Goal: Information Seeking & Learning: Learn about a topic

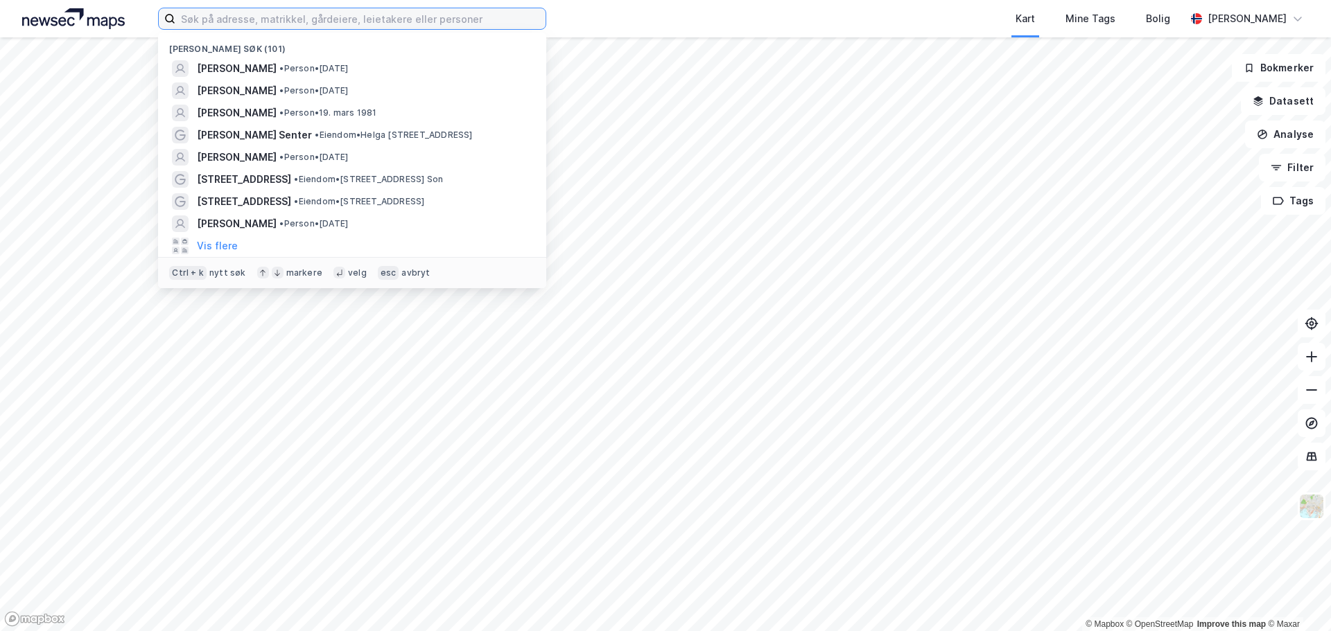
click at [401, 10] on input at bounding box center [360, 18] width 370 height 21
paste input "[PERSON_NAME]"
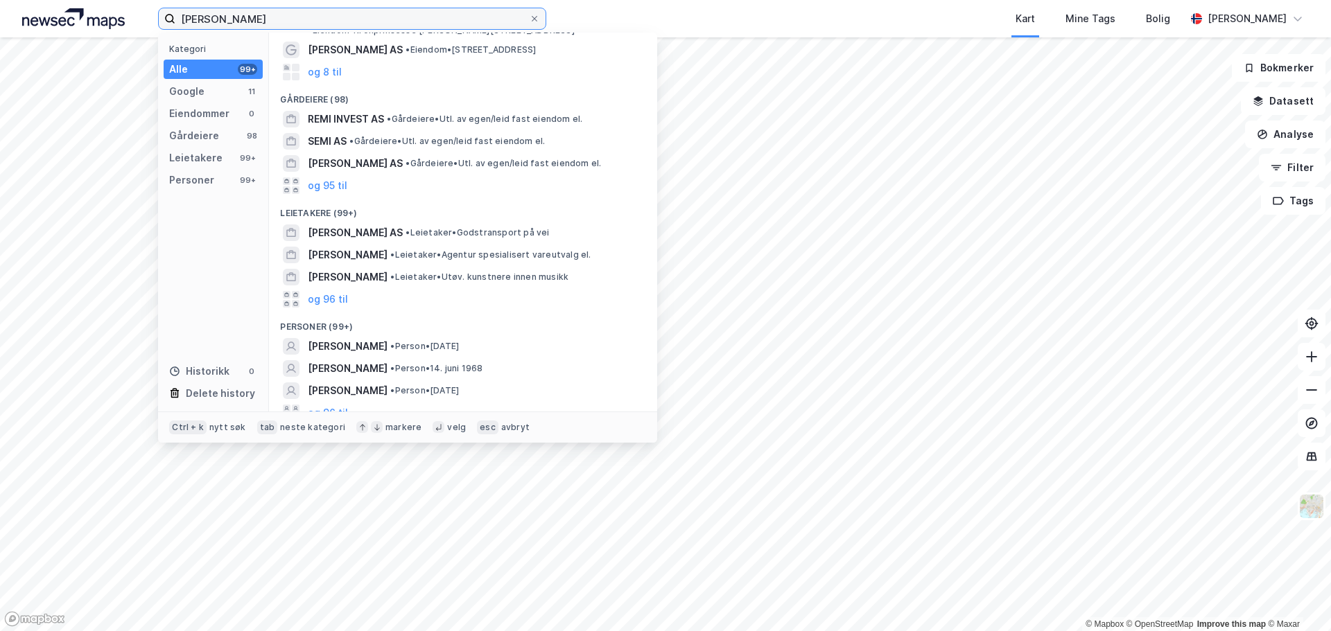
scroll to position [76, 0]
type input "[PERSON_NAME]"
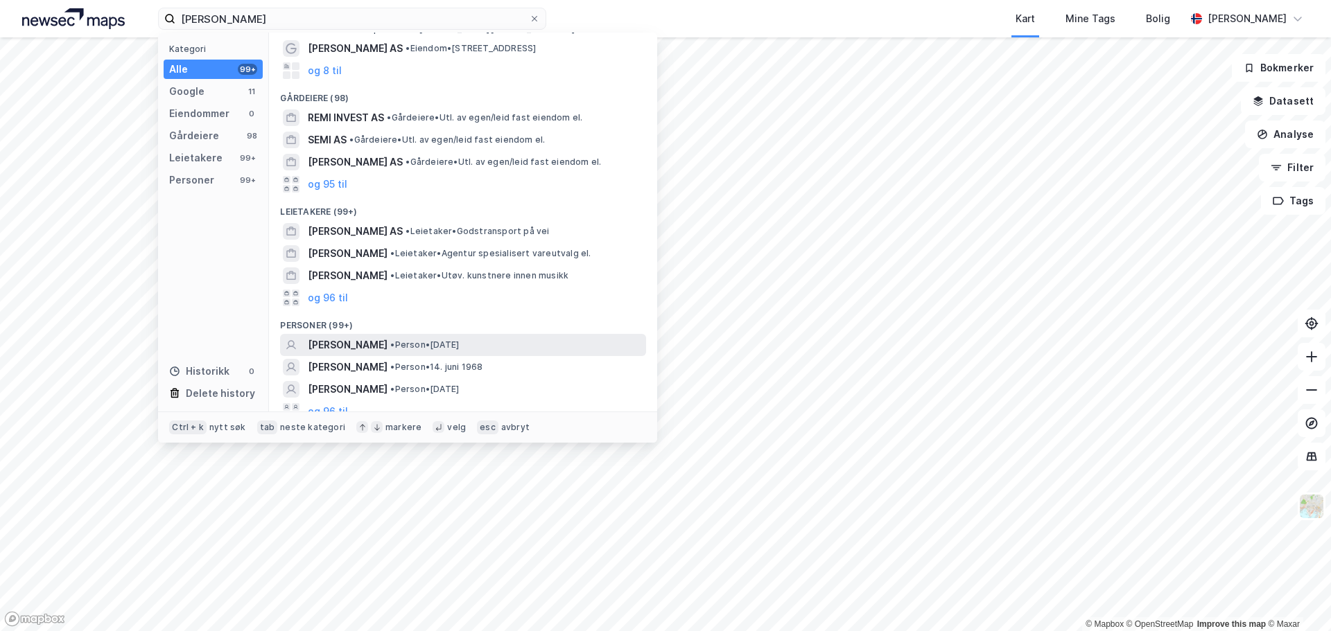
click at [444, 340] on span "• Person • [DATE]" at bounding box center [424, 345] width 69 height 11
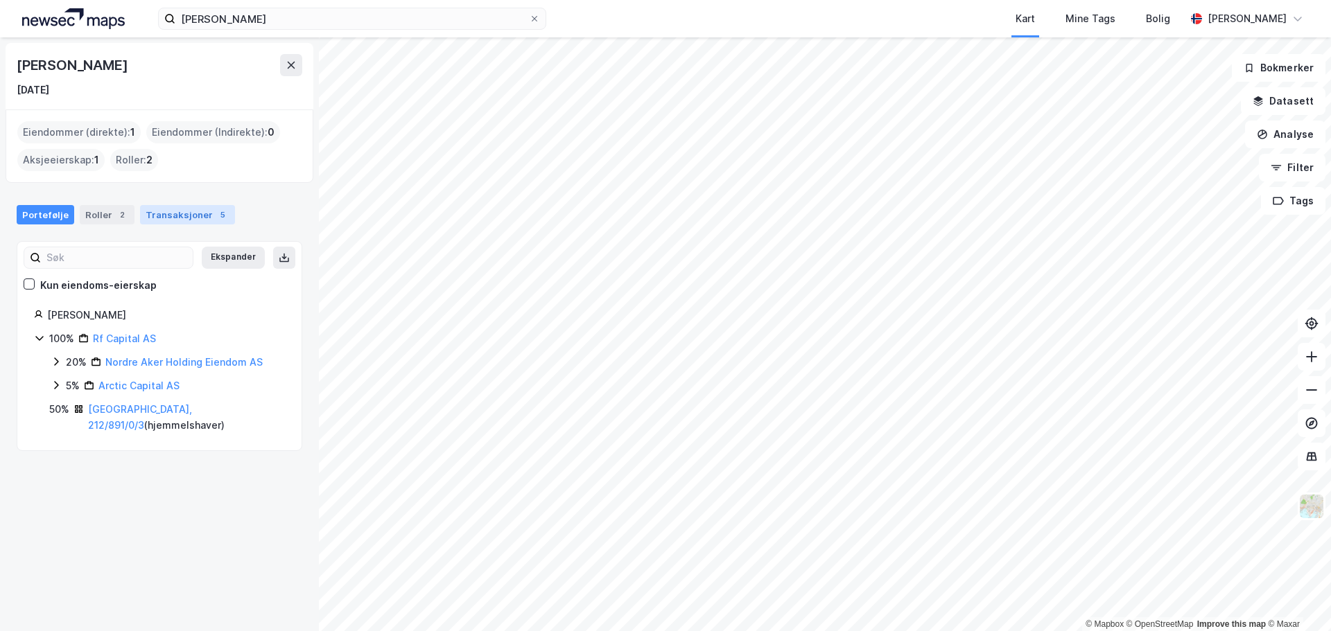
click at [168, 216] on div "Transaksjoner 5" at bounding box center [187, 214] width 95 height 19
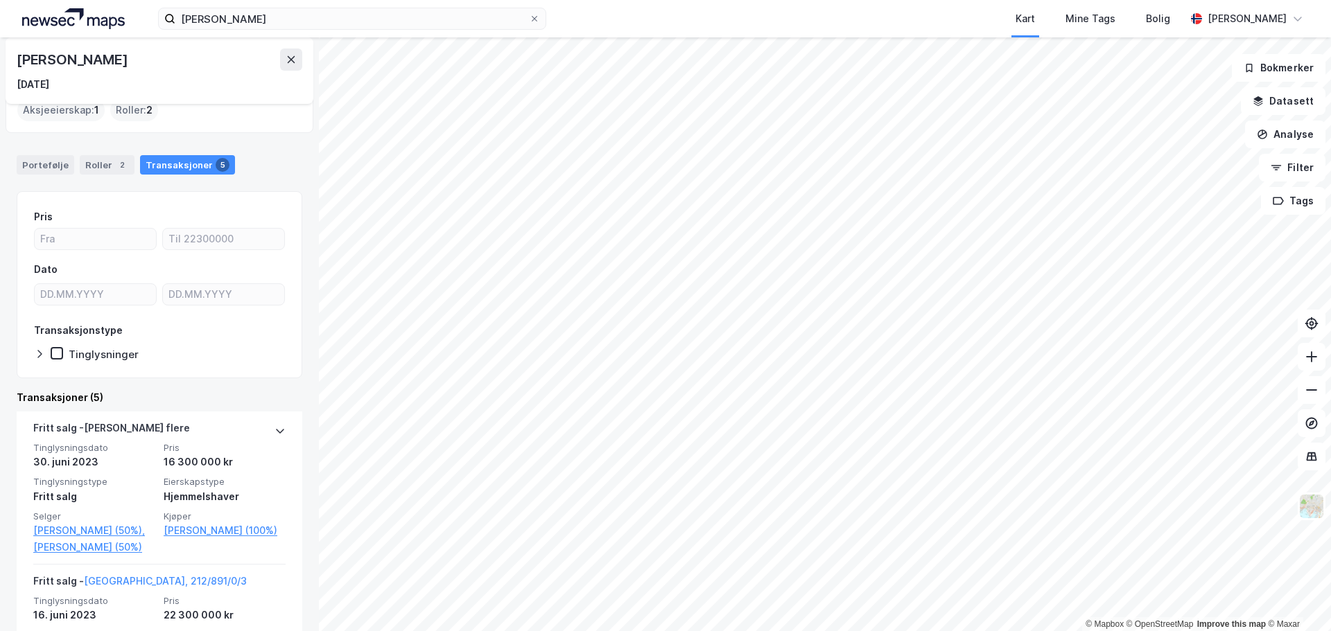
scroll to position [69, 0]
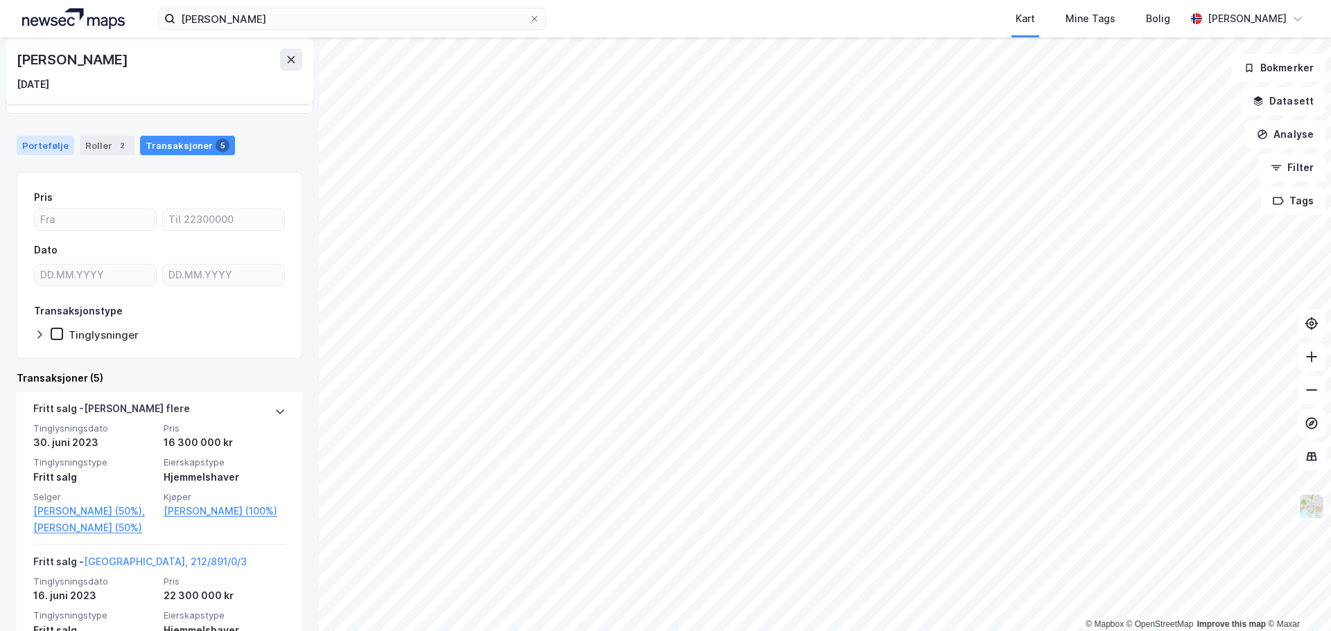
click at [42, 146] on div "Portefølje" at bounding box center [46, 145] width 58 height 19
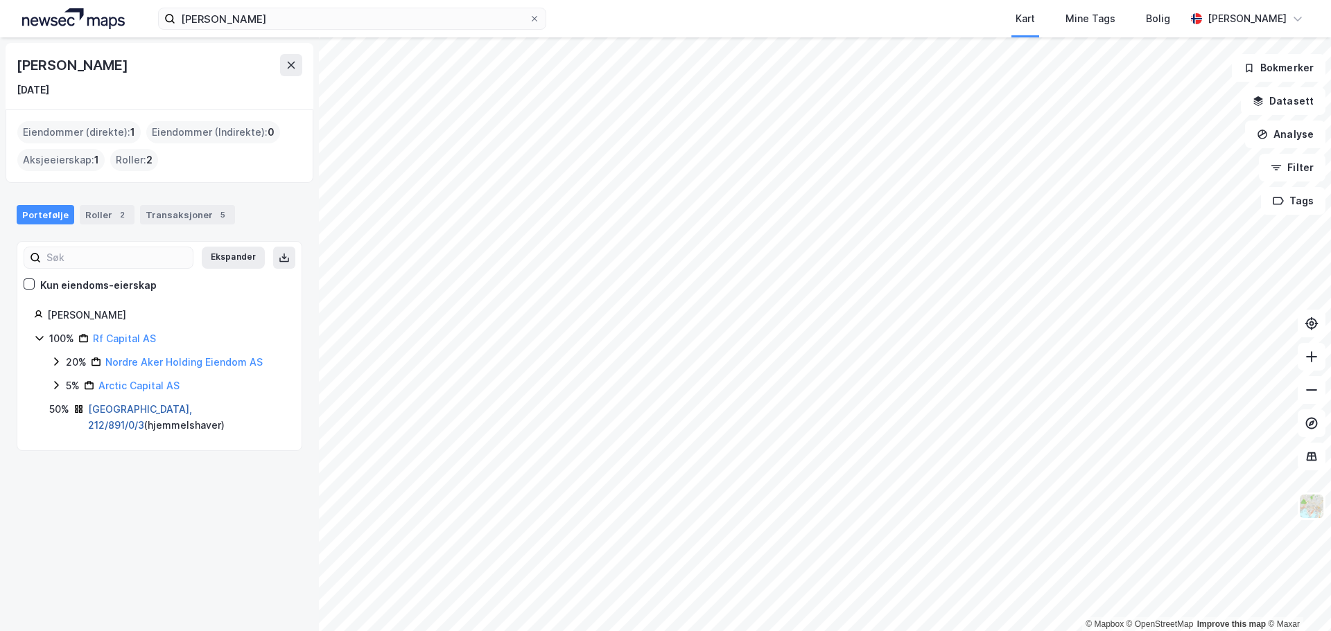
click at [127, 408] on link "[GEOGRAPHIC_DATA], 212/891/0/3" at bounding box center [140, 417] width 104 height 28
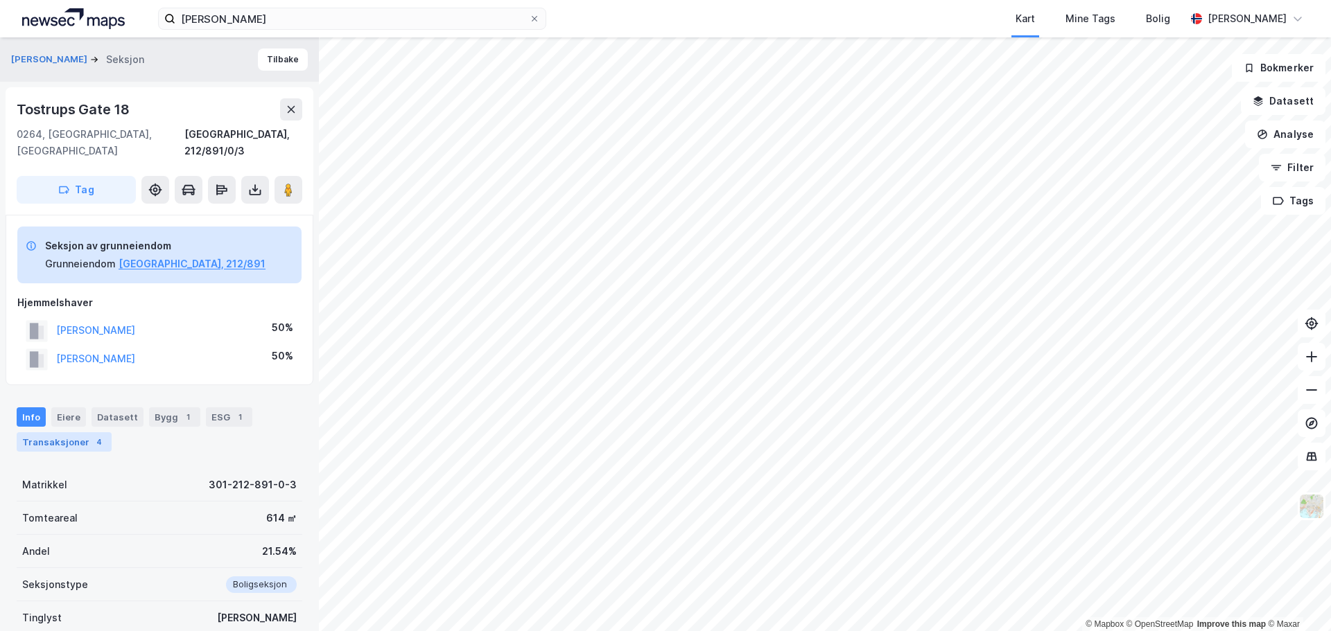
click at [73, 432] on div "Transaksjoner 4" at bounding box center [64, 441] width 95 height 19
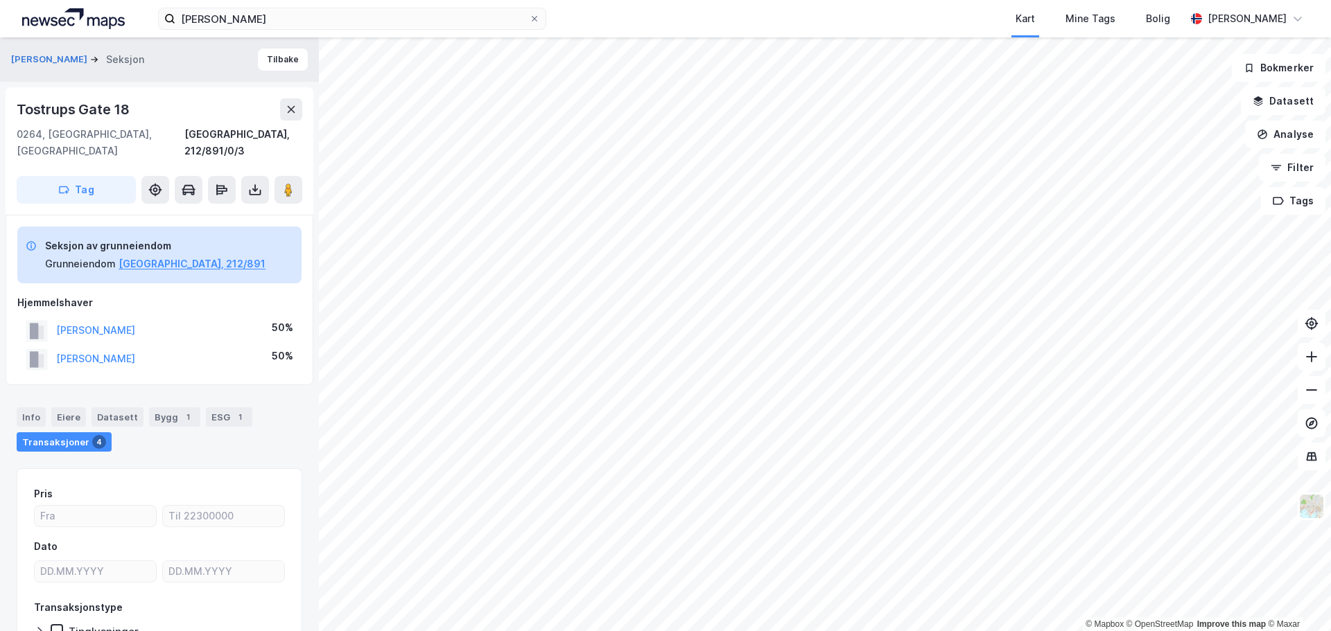
drag, startPoint x: 157, startPoint y: 346, endPoint x: 53, endPoint y: 349, distance: 104.7
click at [53, 349] on div "FREDRIKSEN REMI 50%" at bounding box center [159, 359] width 284 height 28
copy button "FREDRIKSEN REMI"
click at [163, 345] on div "FREDRIKSEN REMI 50%" at bounding box center [159, 359] width 284 height 28
click at [33, 408] on div "Info" at bounding box center [31, 417] width 29 height 19
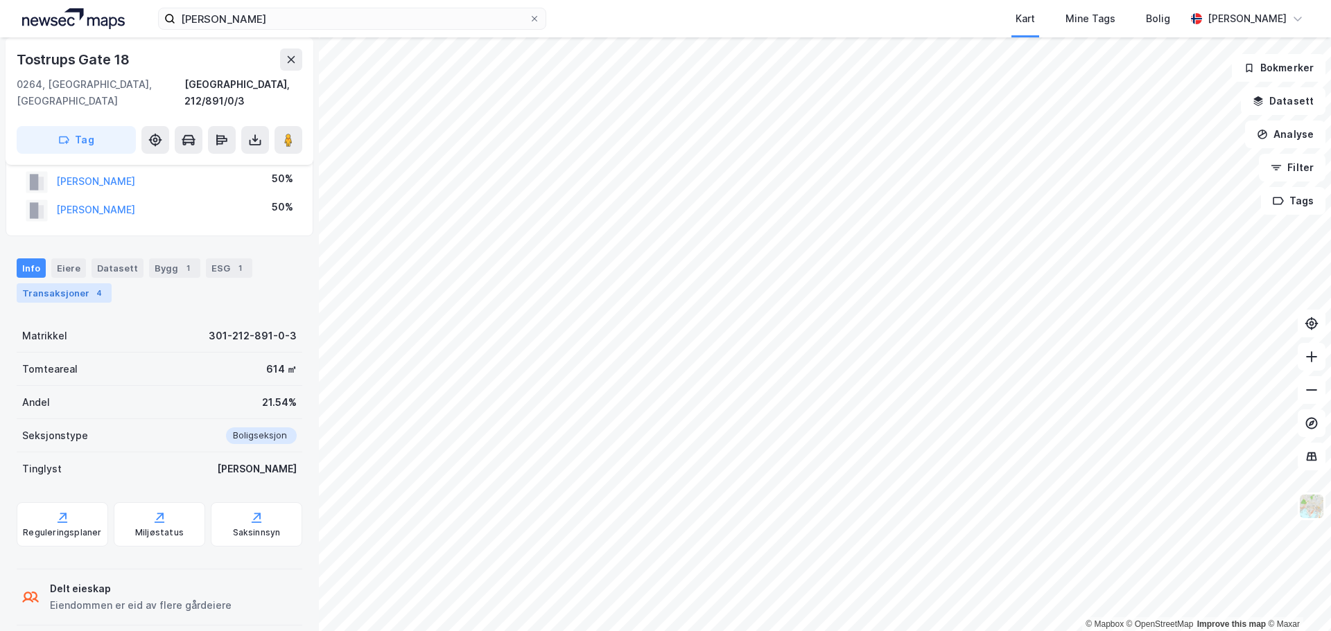
click at [77, 283] on div "Transaksjoner 4" at bounding box center [64, 292] width 95 height 19
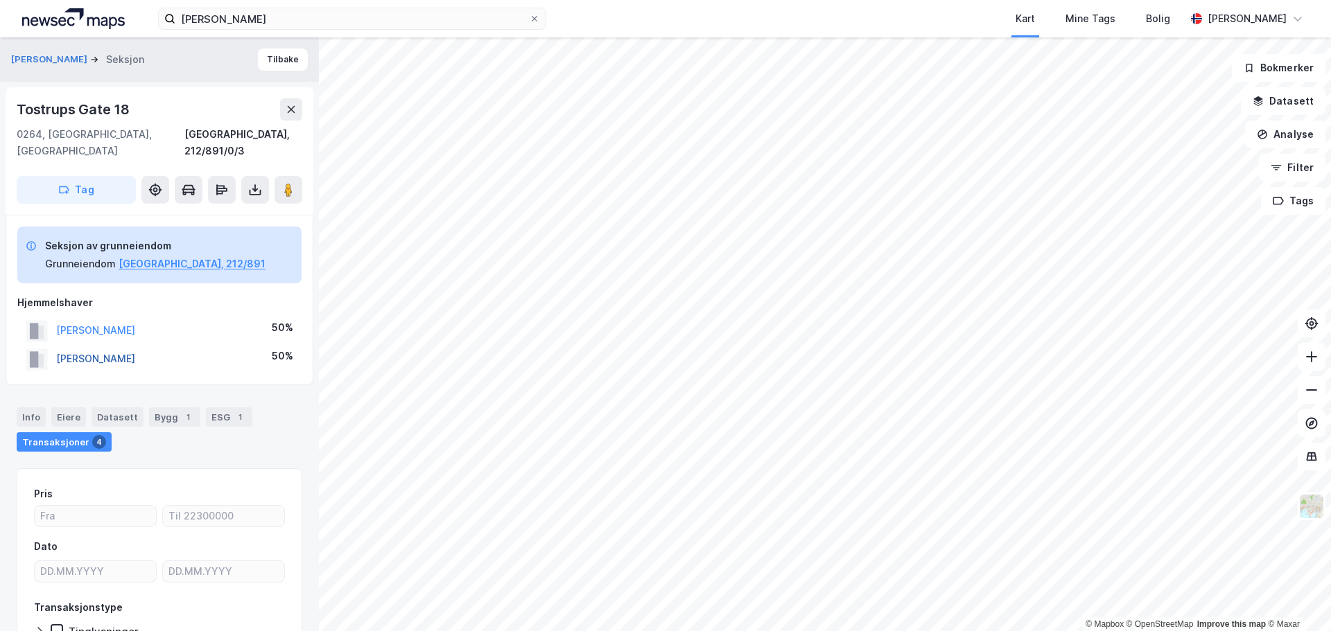
click at [0, 0] on button "FREDRIKSEN REMI" at bounding box center [0, 0] width 0 height 0
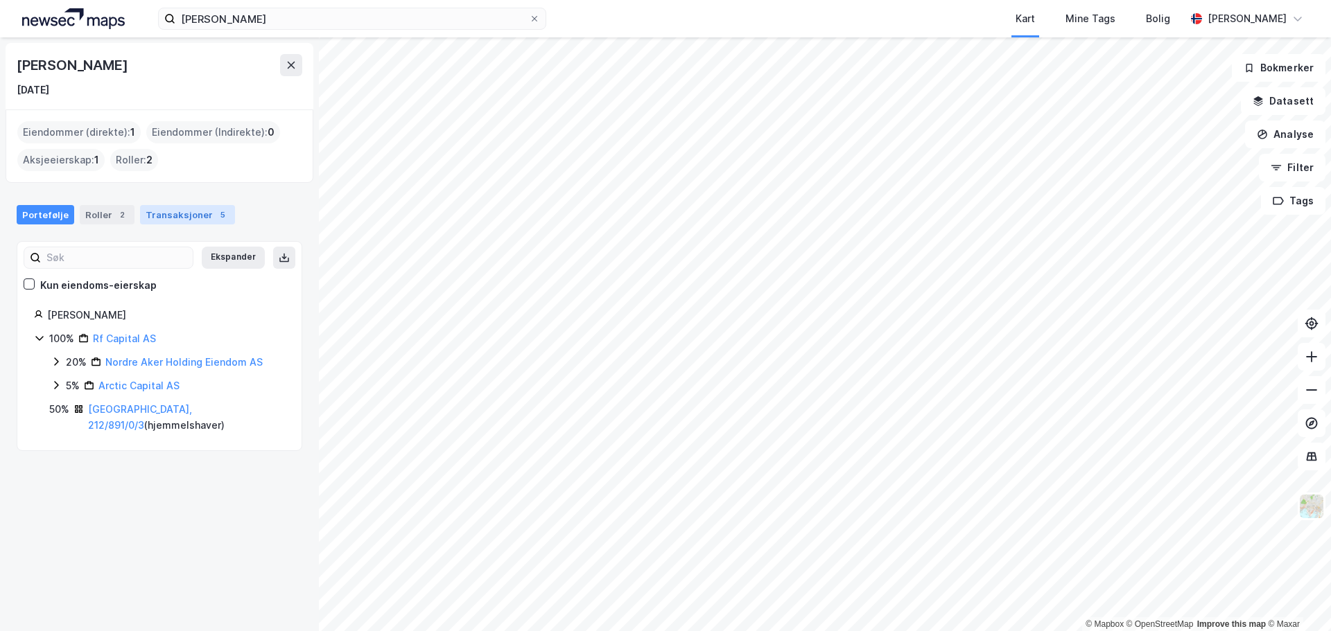
click at [184, 207] on div "Transaksjoner 5" at bounding box center [187, 214] width 95 height 19
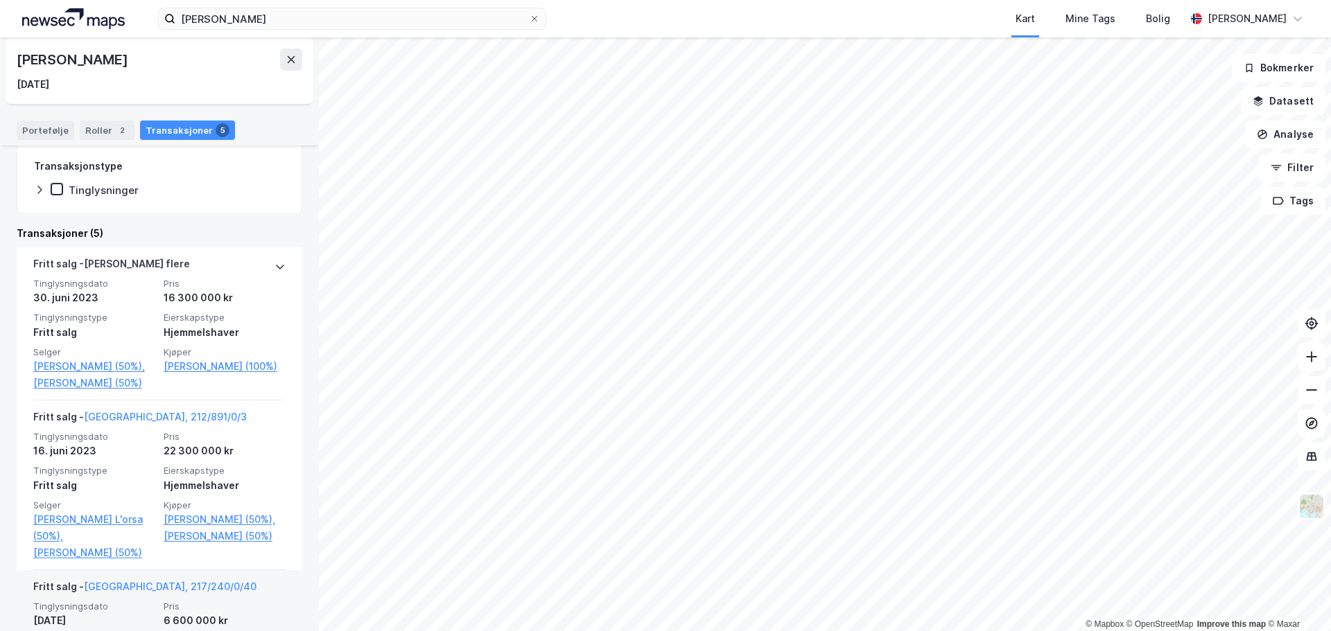
scroll to position [208, 0]
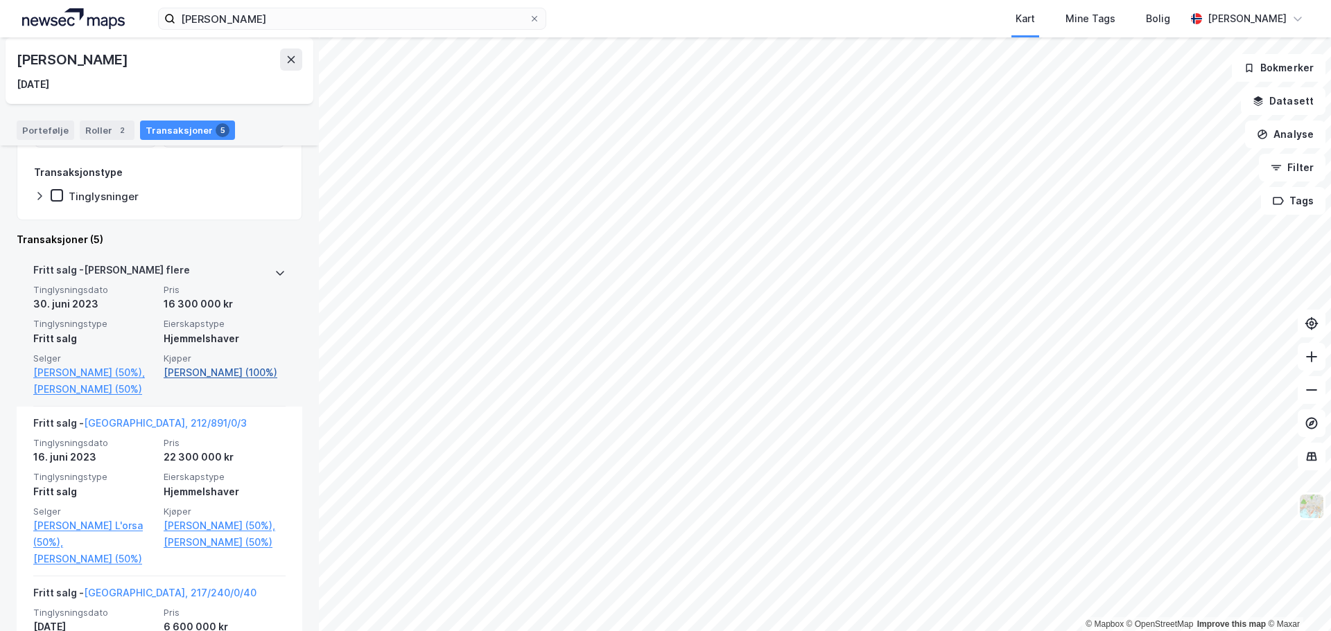
drag, startPoint x: 195, startPoint y: 374, endPoint x: 247, endPoint y: 380, distance: 51.7
click at [247, 380] on link "Ulrichsen Martin Beugnet (100%)" at bounding box center [225, 373] width 122 height 17
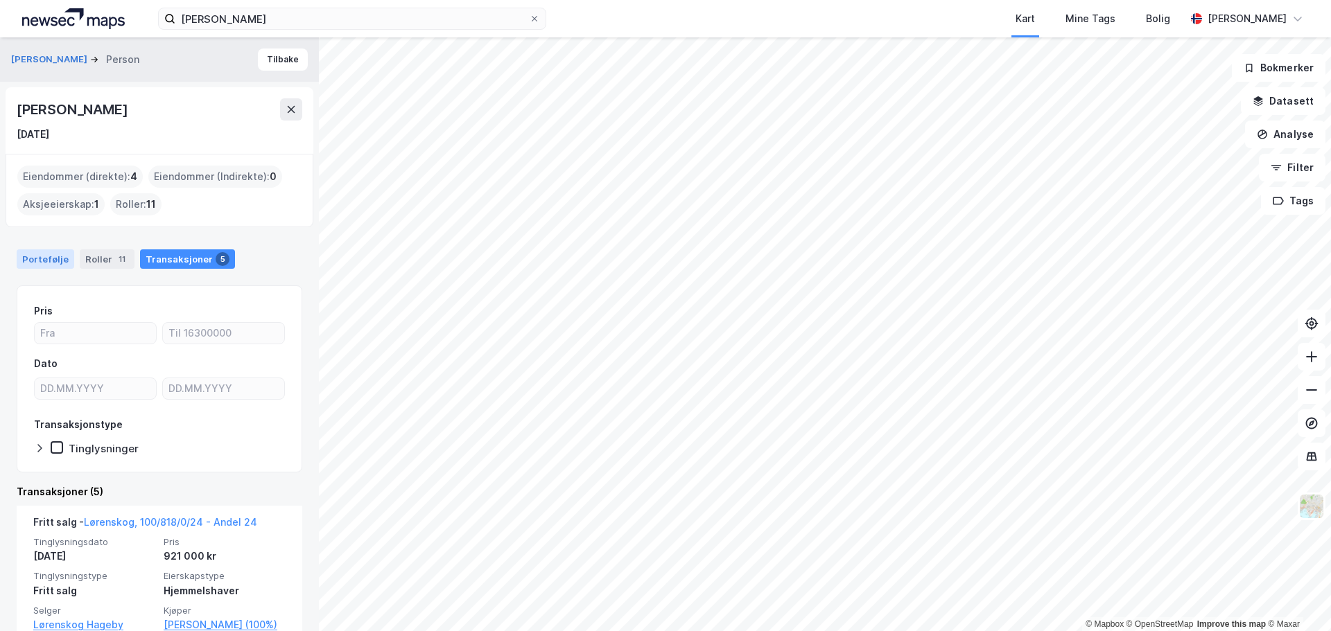
click at [57, 262] on div "Portefølje" at bounding box center [46, 259] width 58 height 19
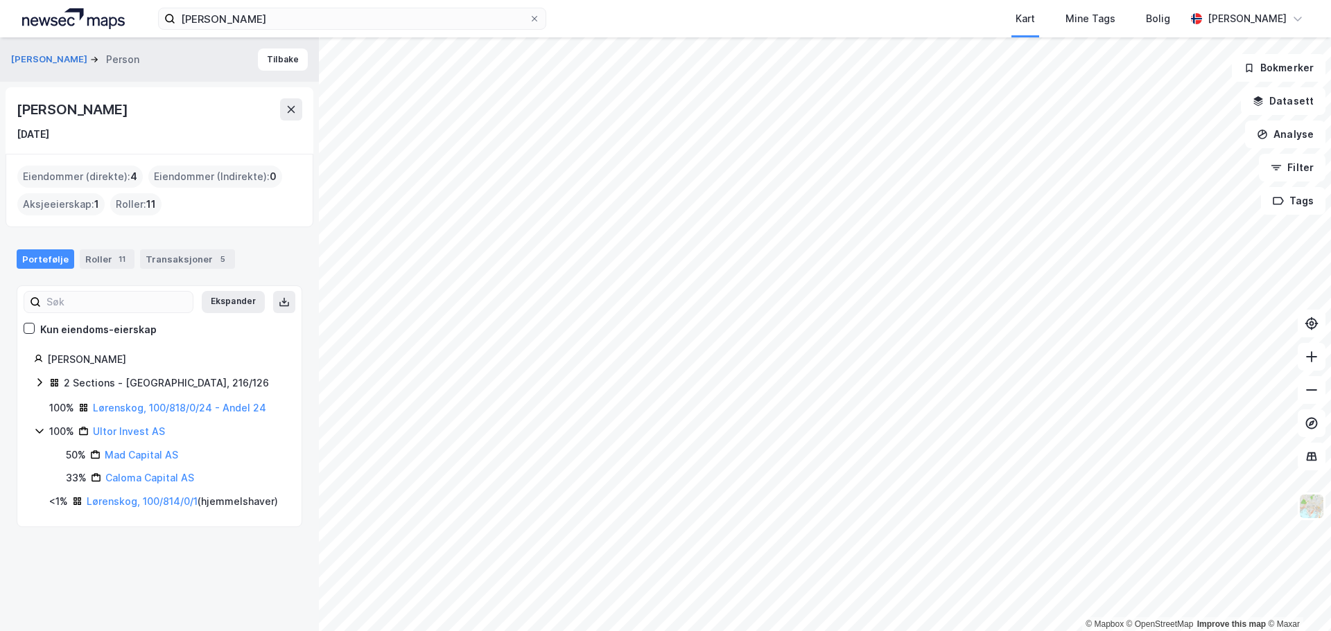
click at [40, 384] on icon at bounding box center [39, 382] width 4 height 8
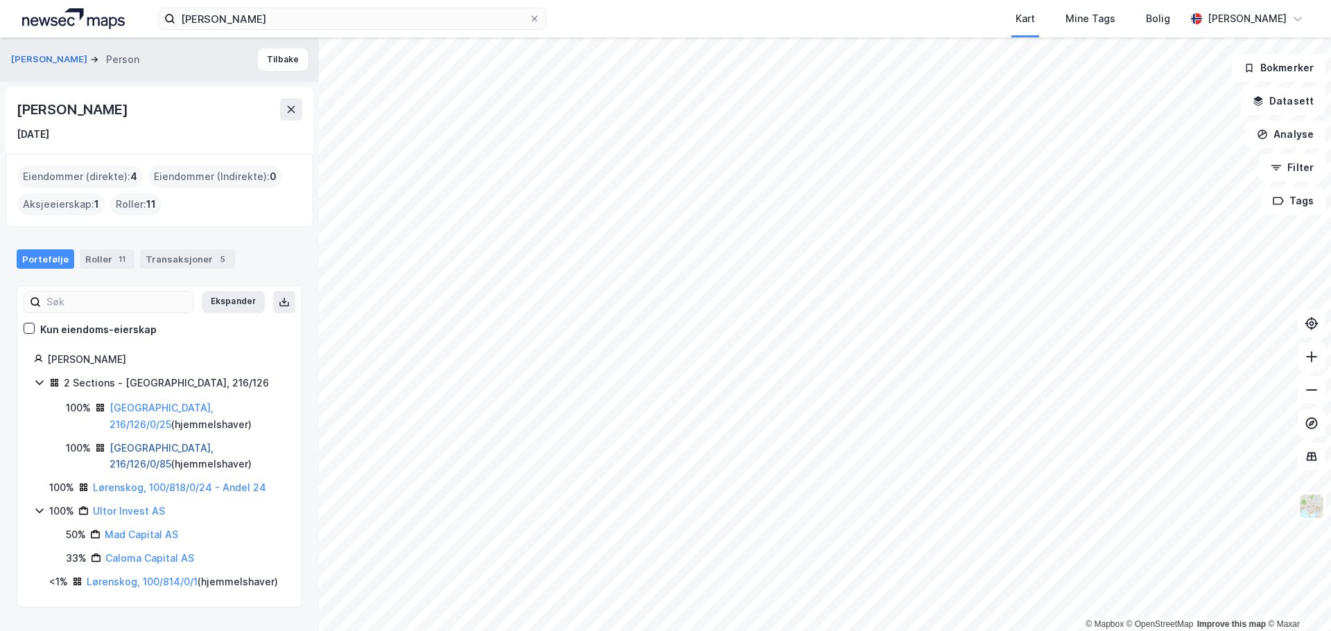
click at [165, 450] on link "Oslo, 216/126/0/85" at bounding box center [162, 456] width 104 height 28
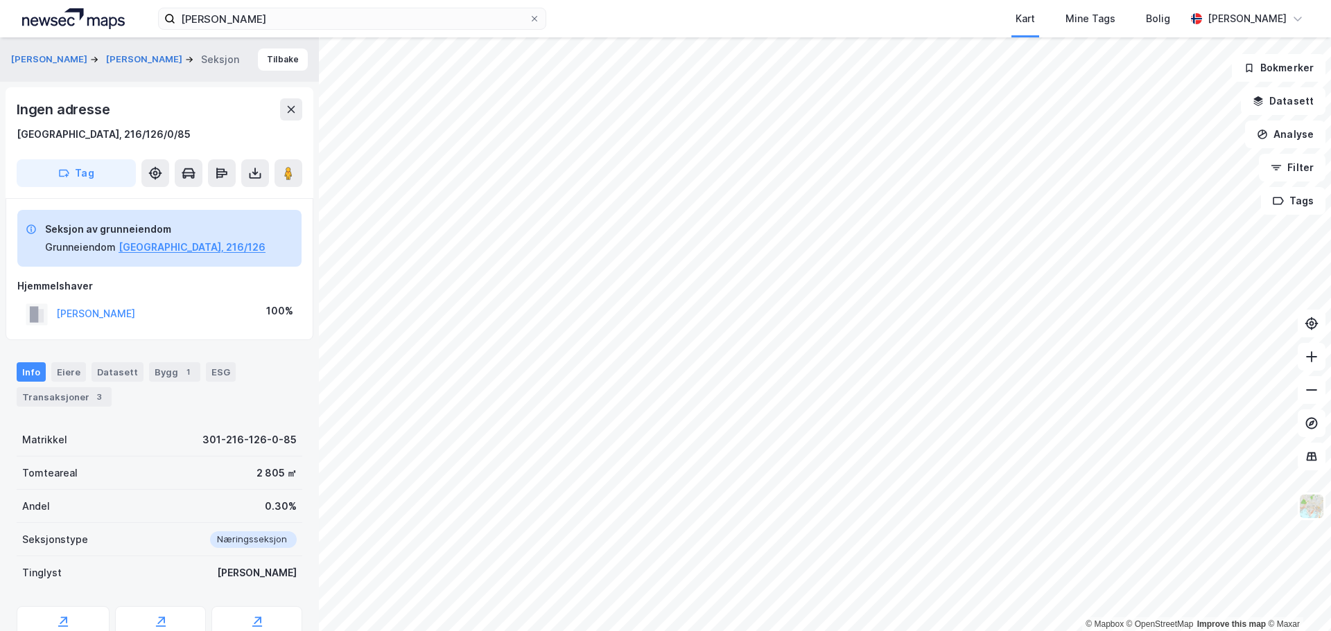
scroll to position [1, 0]
click at [135, 323] on div "ULRICHSEN MARTIN BEUGNET" at bounding box center [81, 313] width 110 height 23
click at [0, 0] on button "ULRICHSEN MARTIN BEUGNET" at bounding box center [0, 0] width 0 height 0
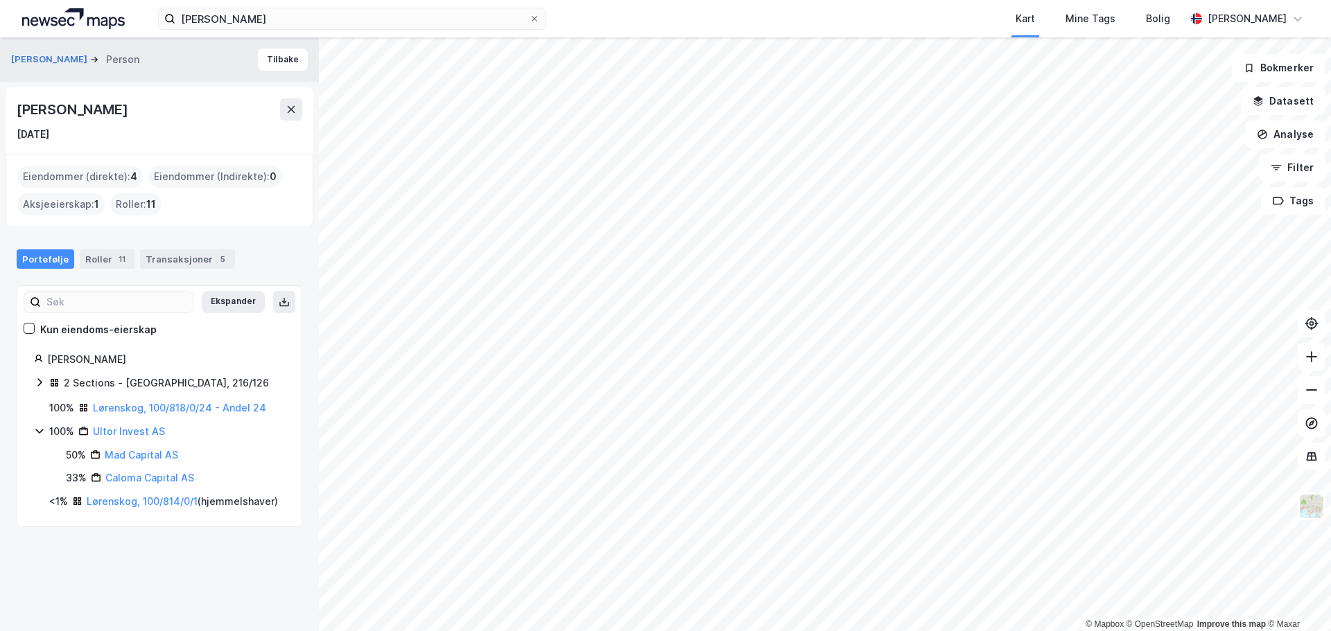
click at [39, 383] on icon at bounding box center [39, 382] width 11 height 11
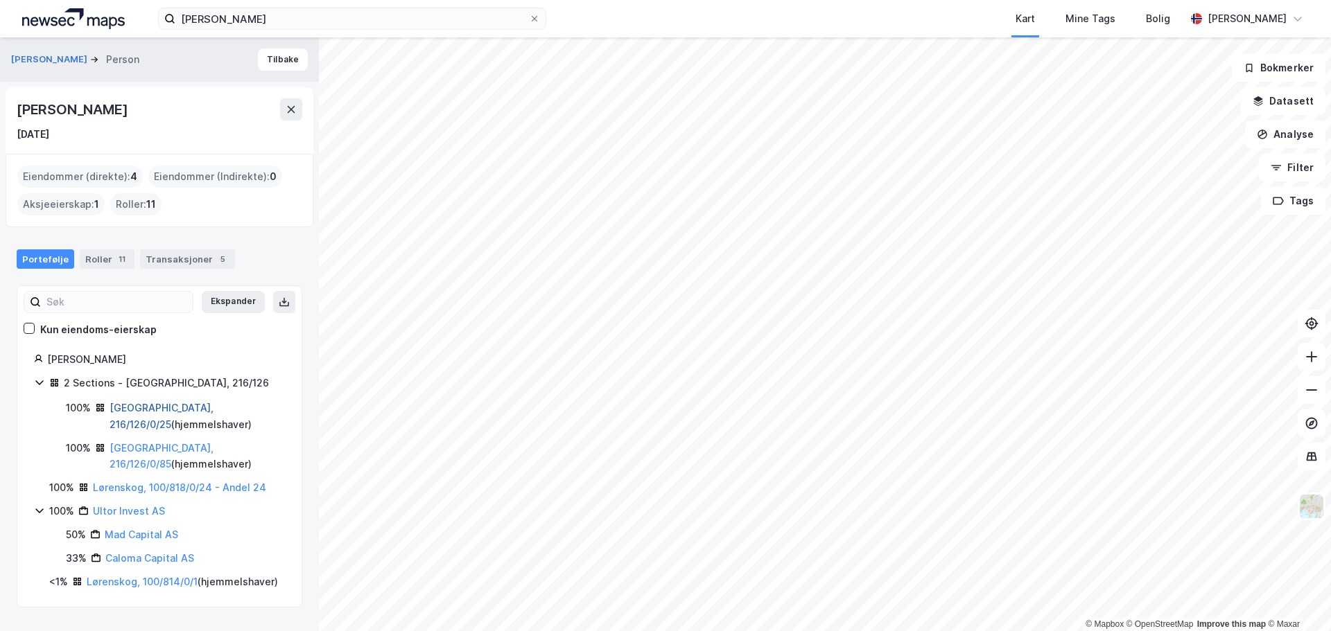
click at [154, 410] on link "Oslo, 216/126/0/25" at bounding box center [162, 416] width 104 height 28
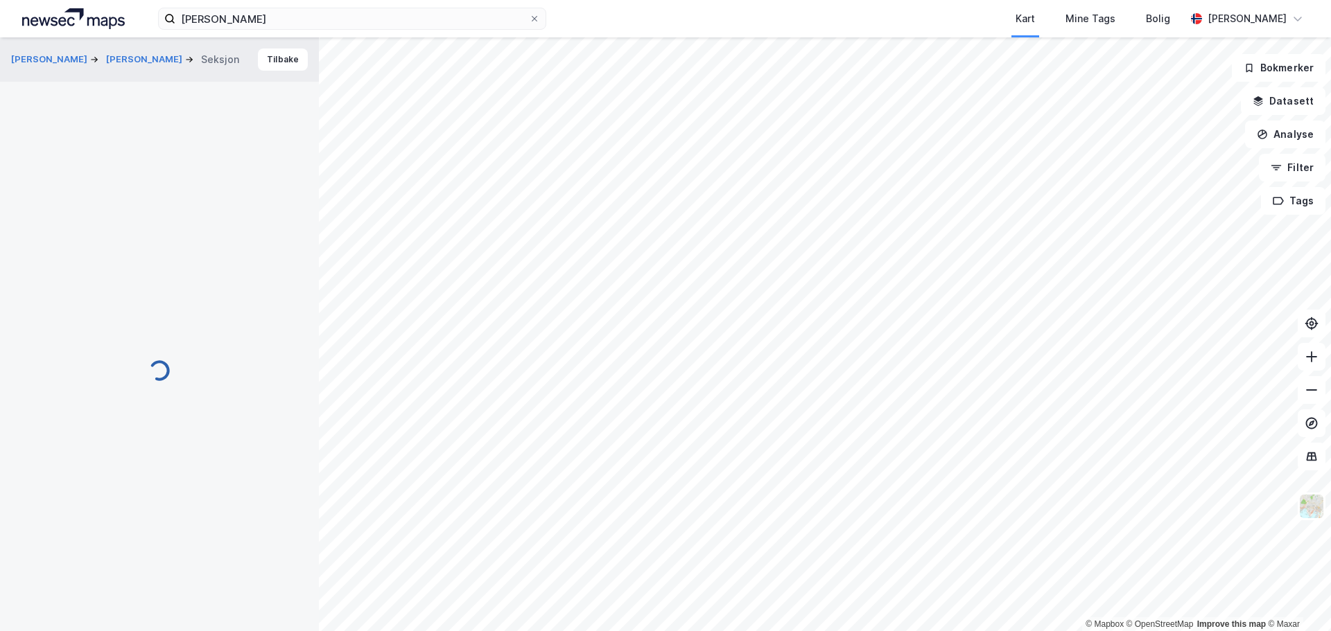
scroll to position [1, 0]
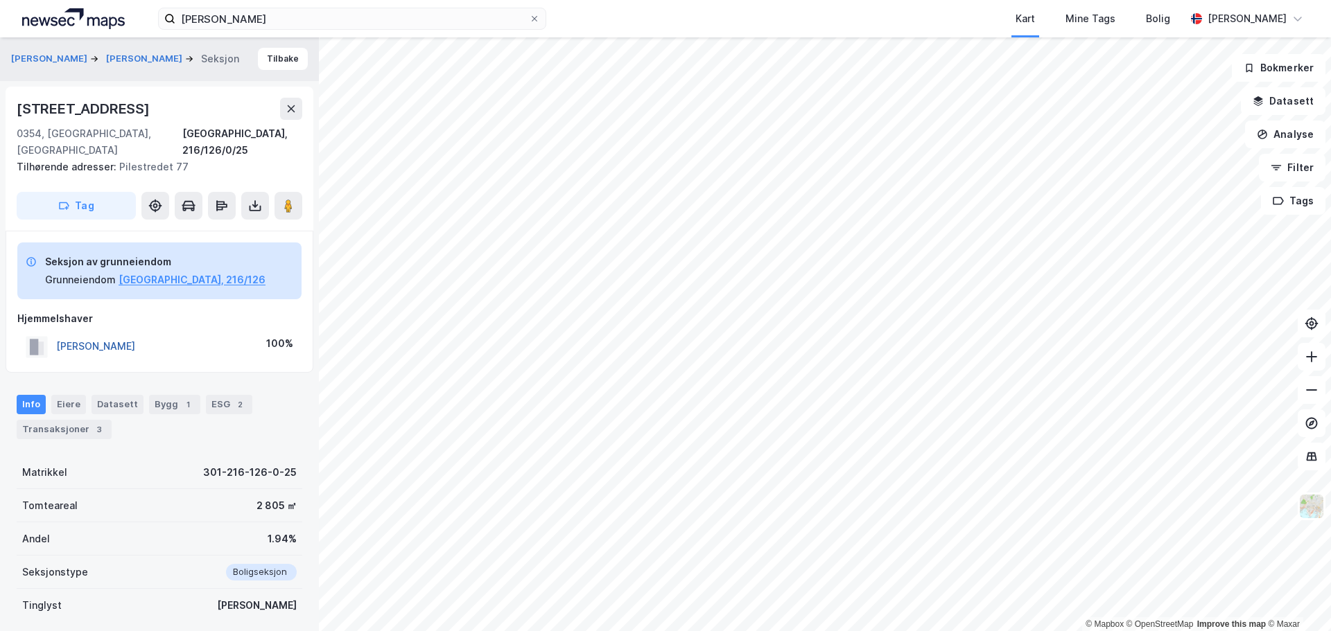
click at [0, 0] on button "ULRICHSEN MARTIN BEUGNET" at bounding box center [0, 0] width 0 height 0
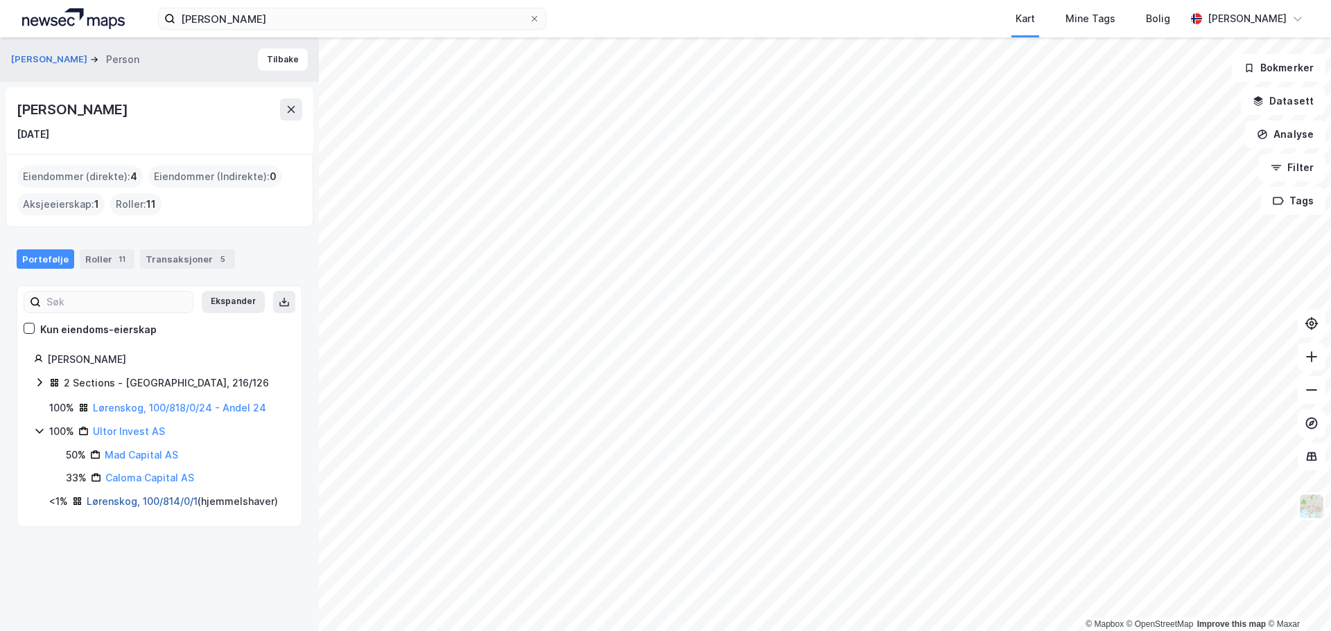
click at [129, 499] on link "Lørenskog, 100/814/0/1" at bounding box center [142, 502] width 111 height 12
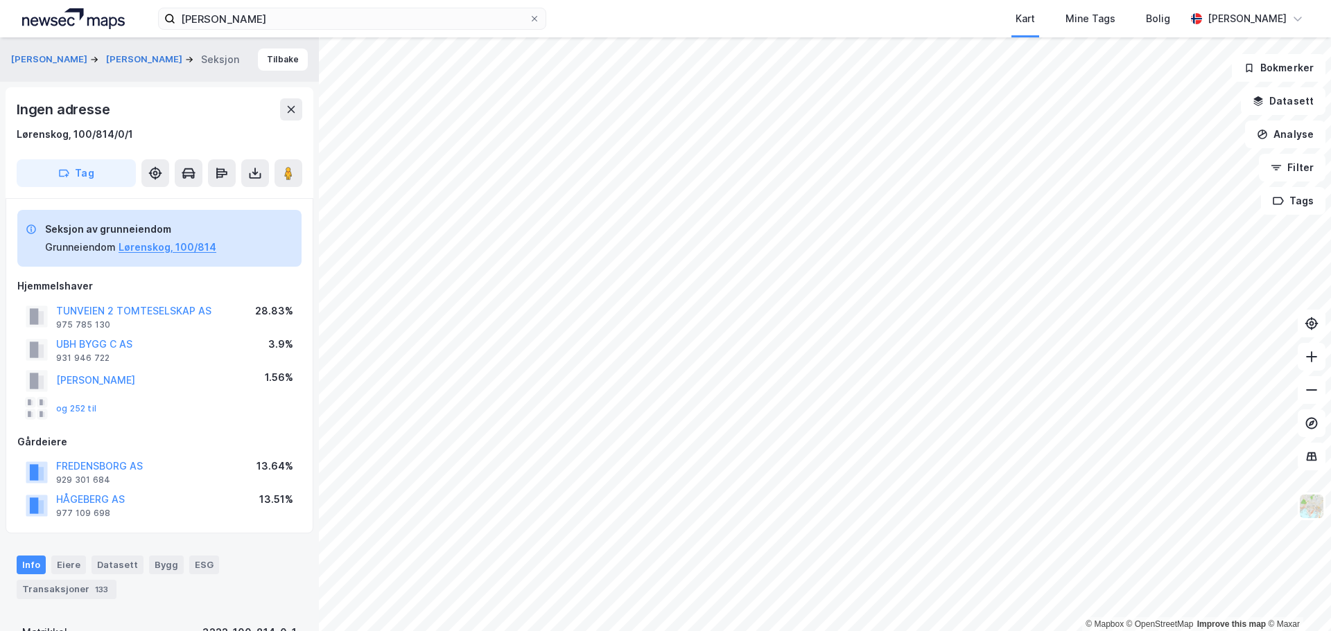
click at [236, 65] on div "FREDRIKSEN REMI ULRICHSEN MARTIN BEUGNET Seksjon" at bounding box center [130, 59] width 239 height 17
click at [277, 58] on button "Tilbake" at bounding box center [283, 60] width 50 height 22
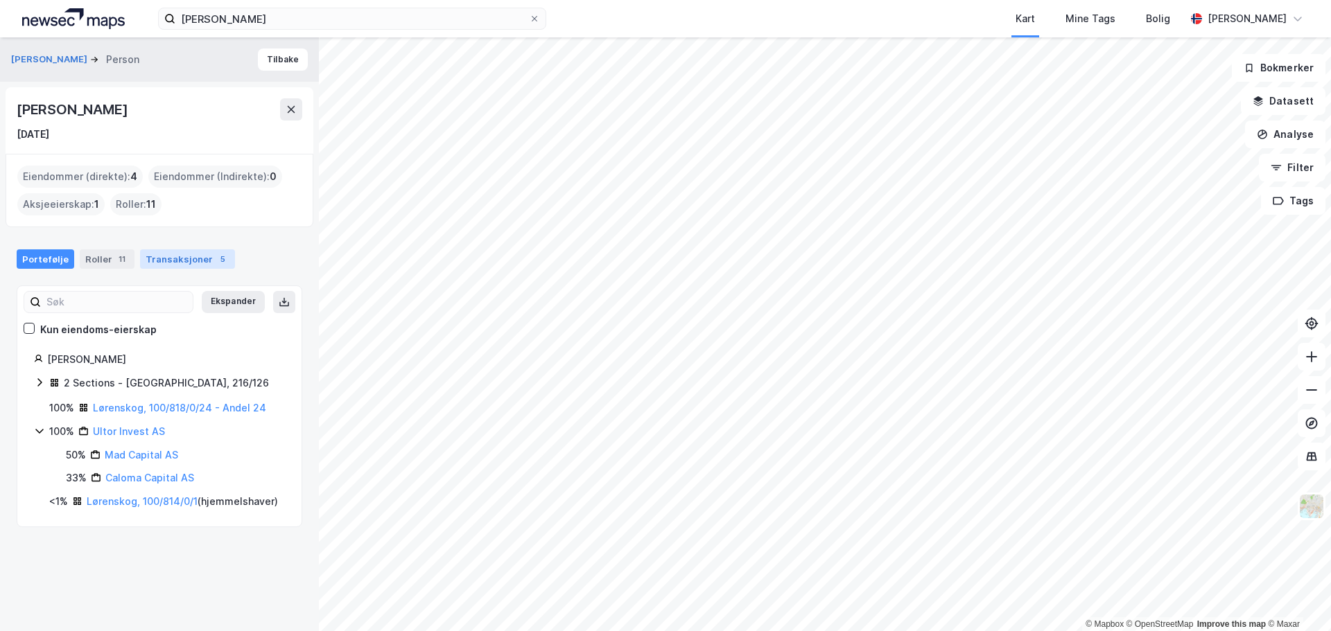
click at [203, 257] on div "Transaksjoner 5" at bounding box center [187, 259] width 95 height 19
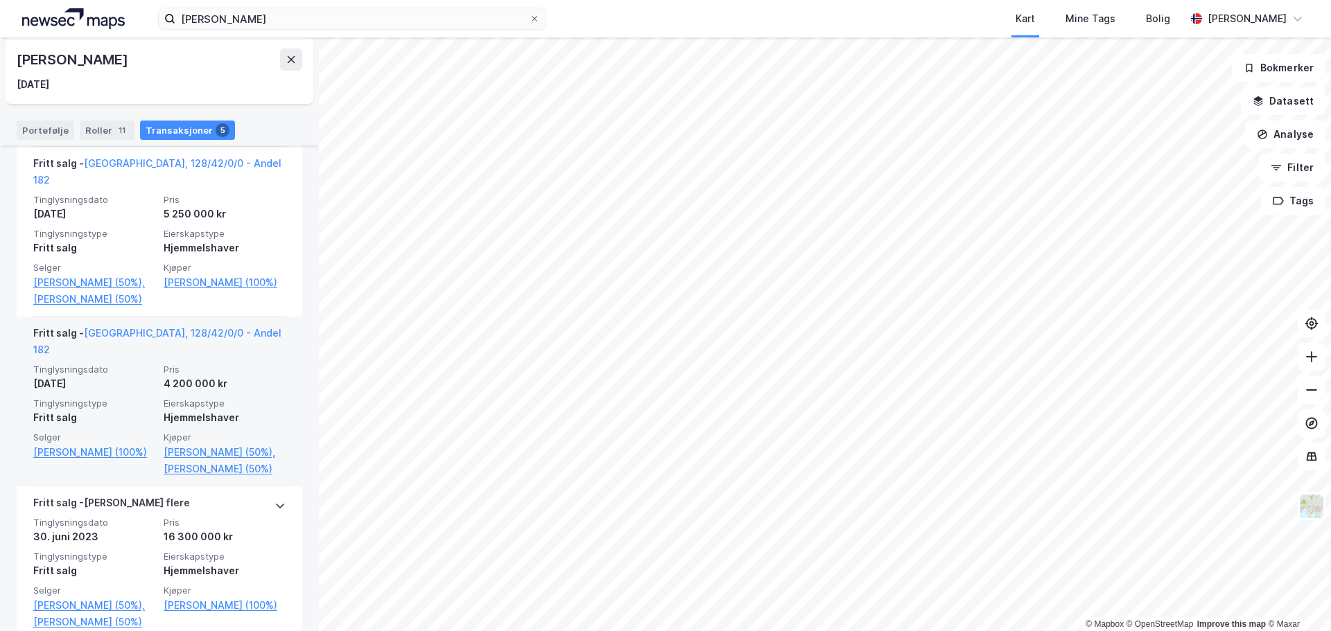
scroll to position [756, 0]
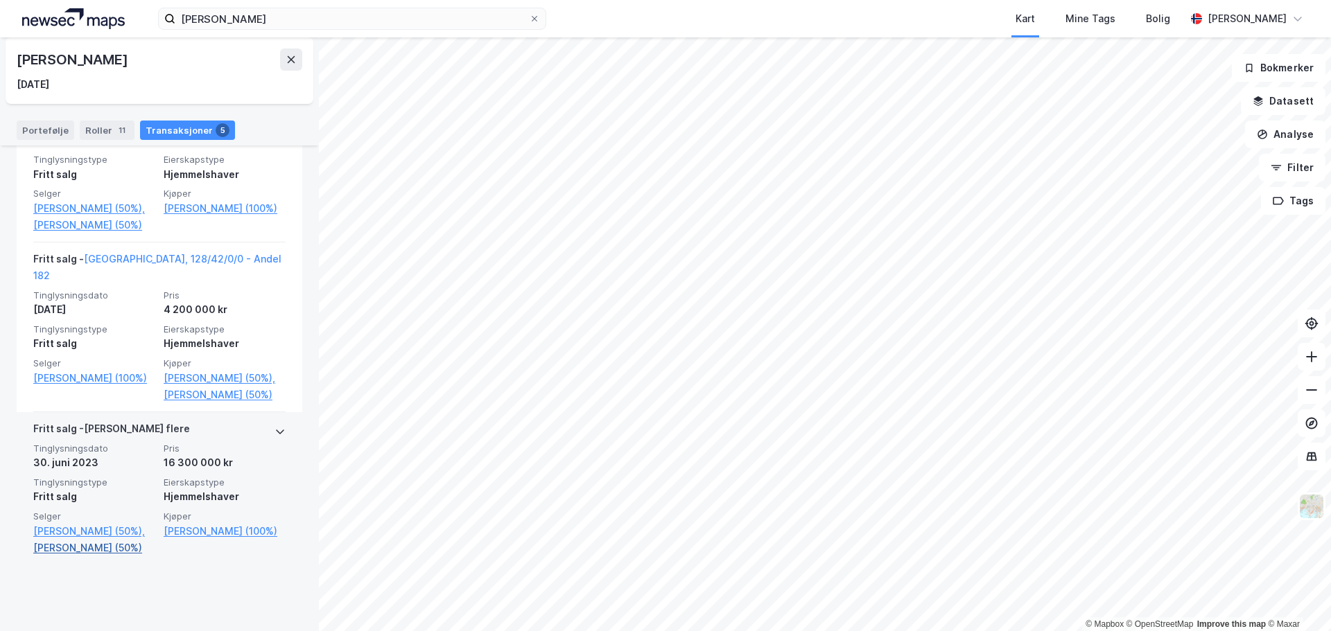
click at [75, 557] on link "Lindsjørn Kaja Kristine (50%)" at bounding box center [94, 548] width 122 height 17
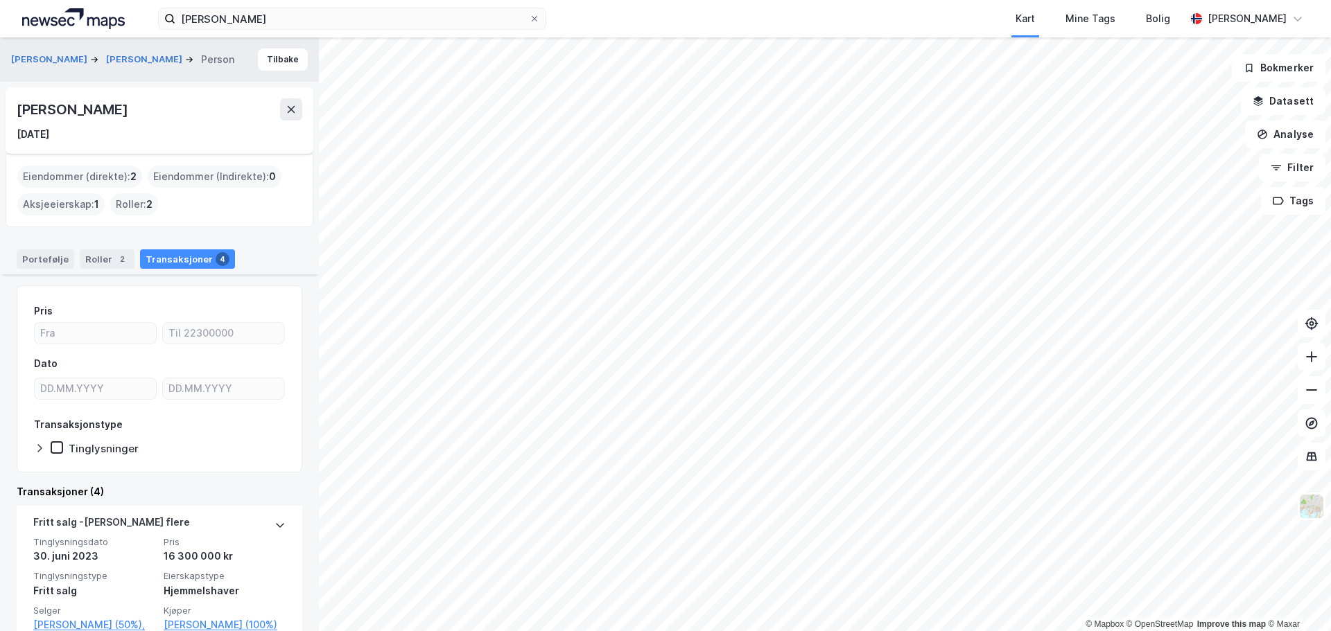
drag, startPoint x: 90, startPoint y: 109, endPoint x: 0, endPoint y: 110, distance: 90.1
click at [0, 110] on div "FREDRIKSEN REMI ULRICHSEN MARTIN BEUGNET Person Tilbake Kaja Kristine Lindsjørn…" at bounding box center [159, 334] width 319 height 594
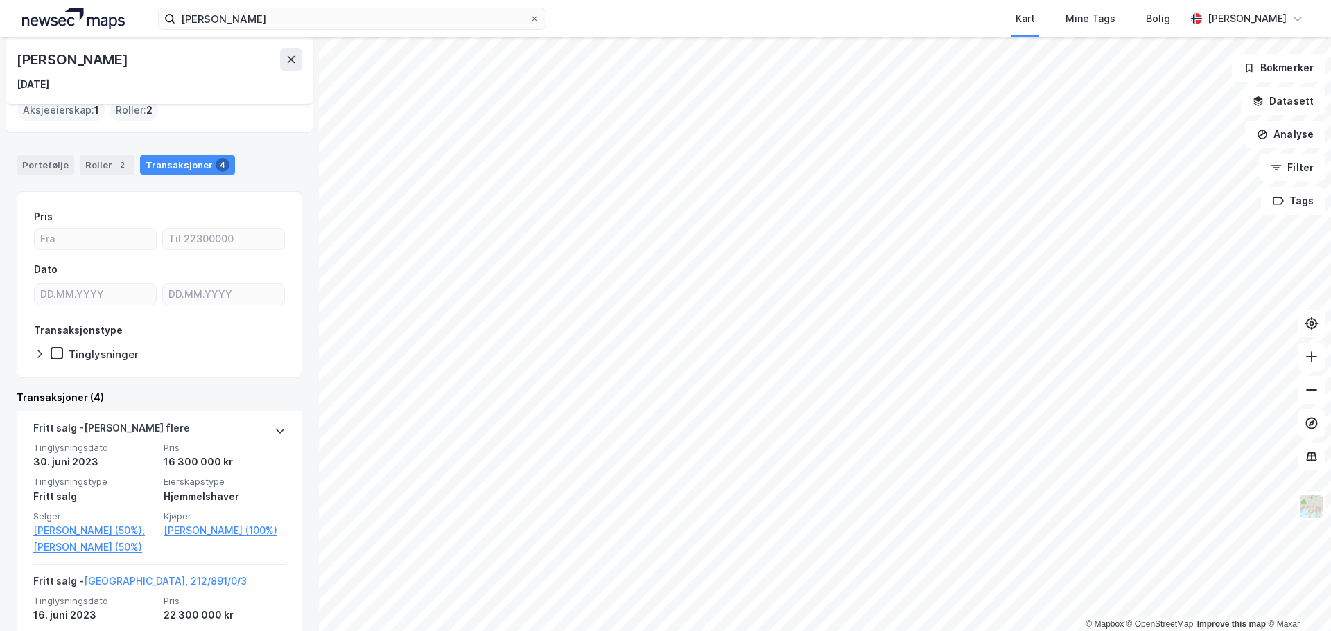
scroll to position [208, 0]
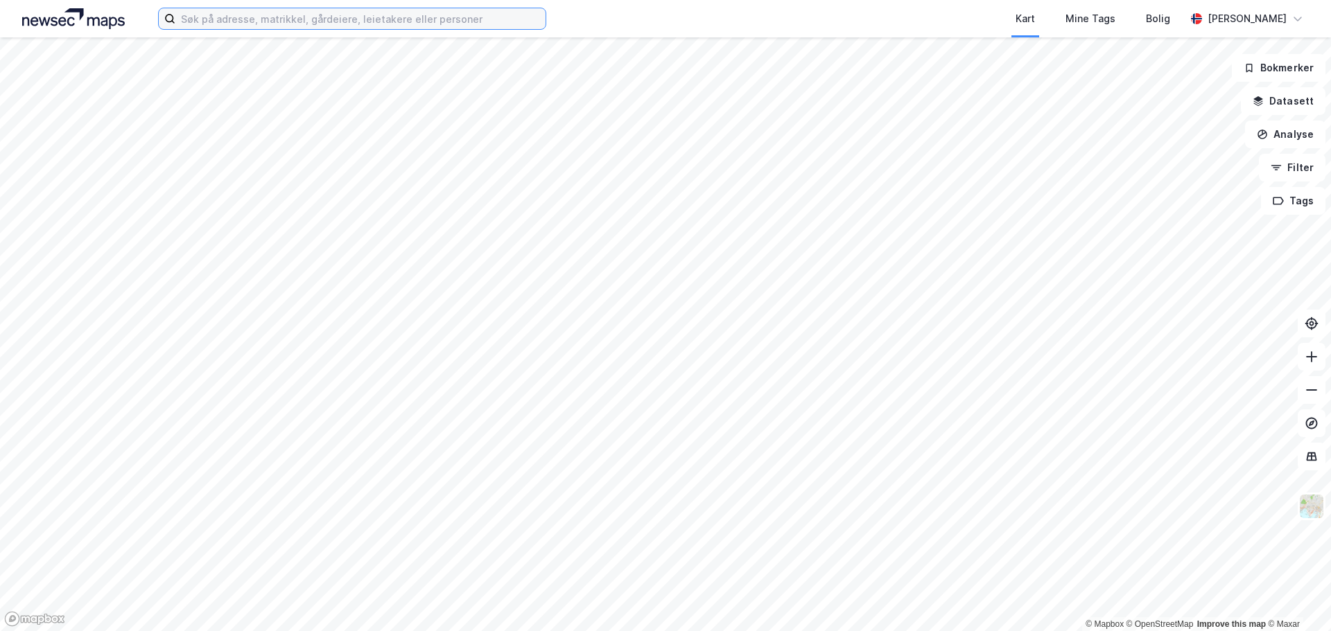
click at [316, 14] on input at bounding box center [360, 18] width 370 height 21
paste input "[PERSON_NAME]"
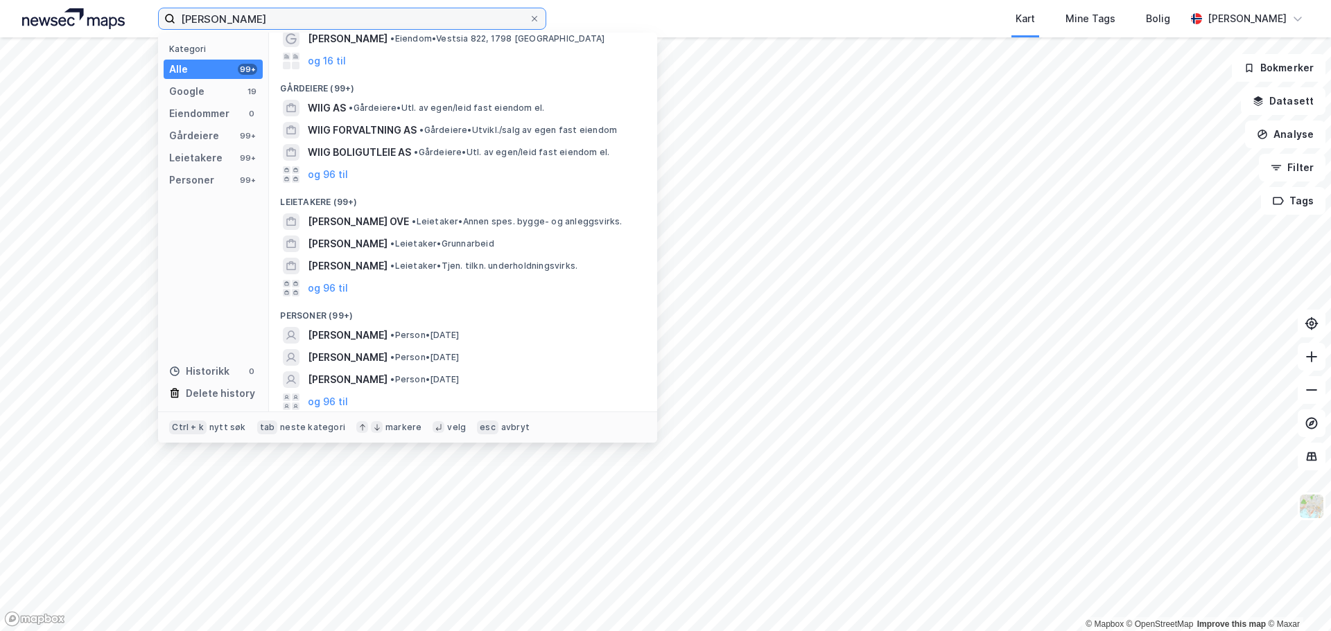
scroll to position [76, 0]
type input "[PERSON_NAME]"
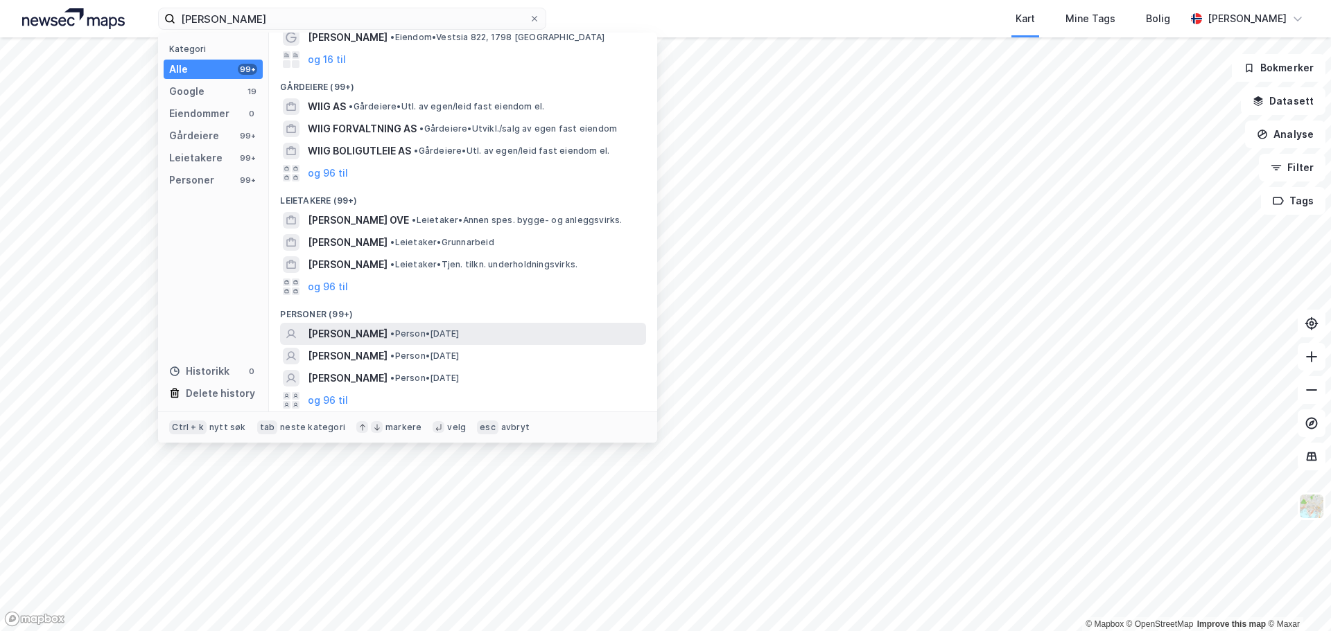
click at [442, 333] on span "• Person • [DATE]" at bounding box center [424, 334] width 69 height 11
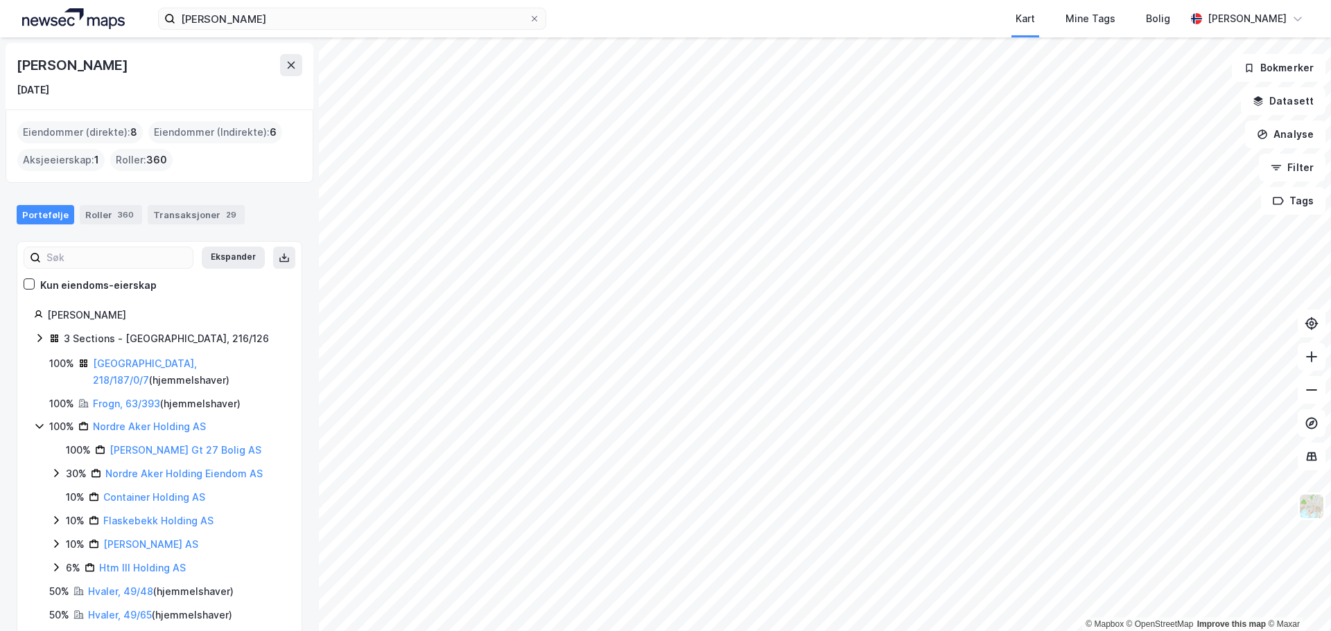
scroll to position [33, 0]
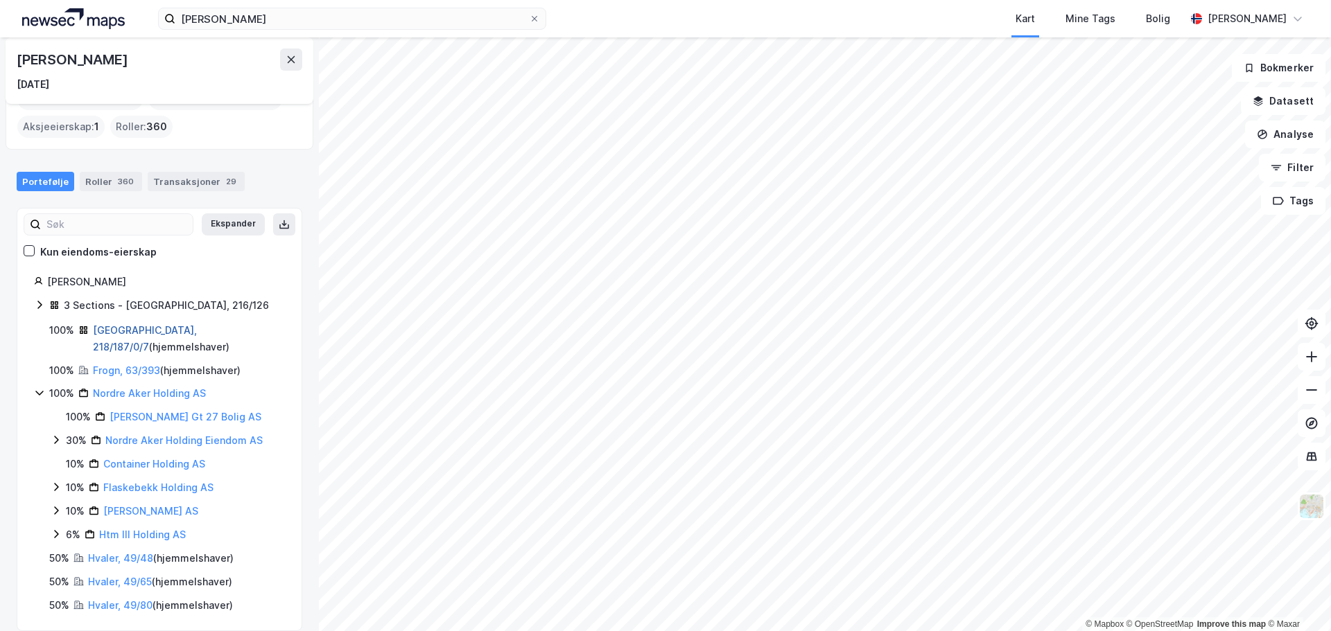
click at [119, 325] on link "[GEOGRAPHIC_DATA], 218/187/0/7" at bounding box center [145, 338] width 104 height 28
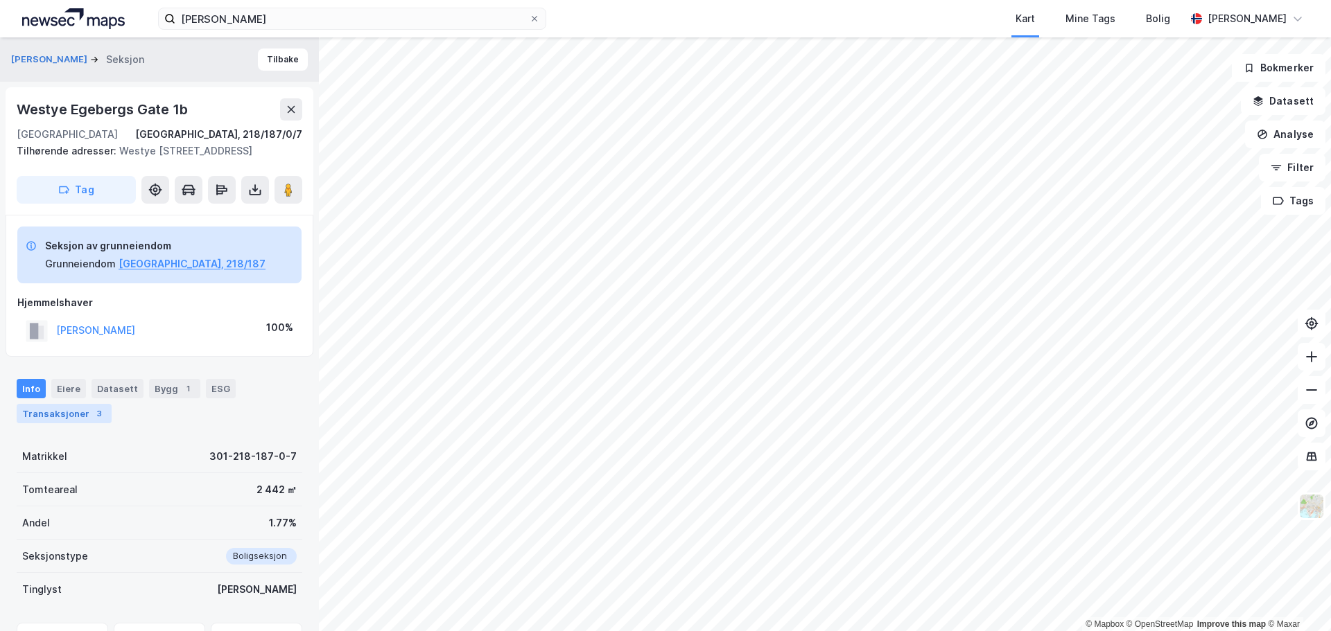
click at [92, 421] on div "3" at bounding box center [99, 414] width 14 height 14
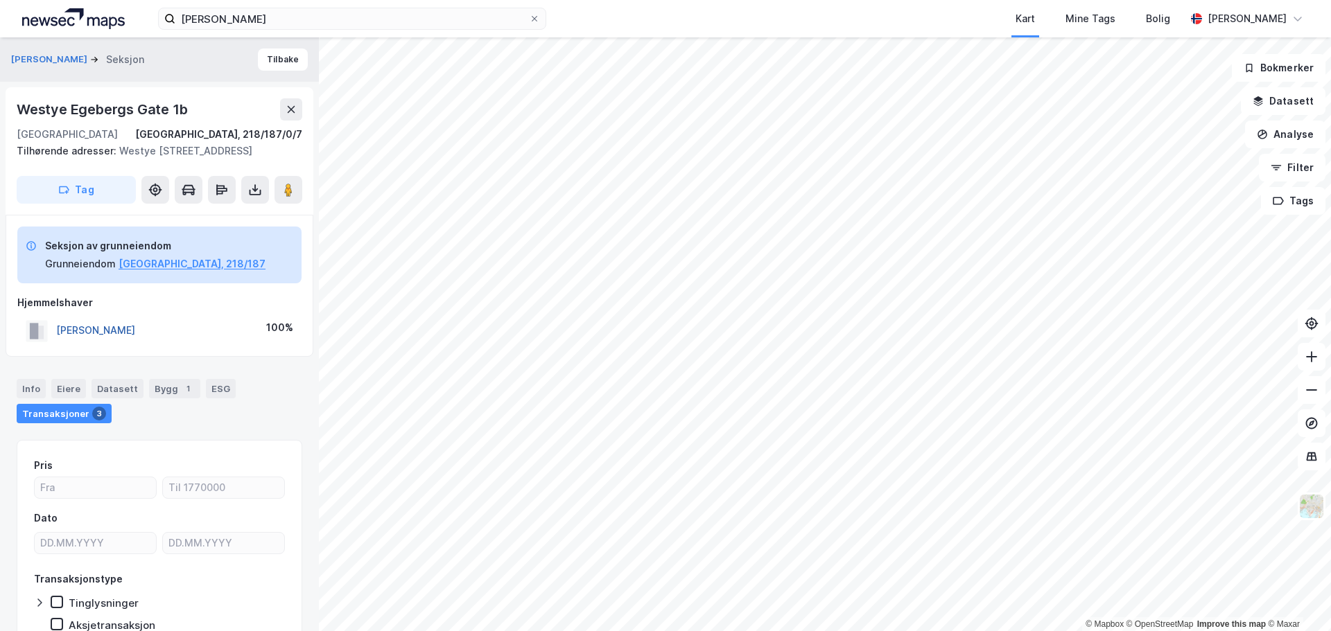
click at [0, 0] on button "[PERSON_NAME]" at bounding box center [0, 0] width 0 height 0
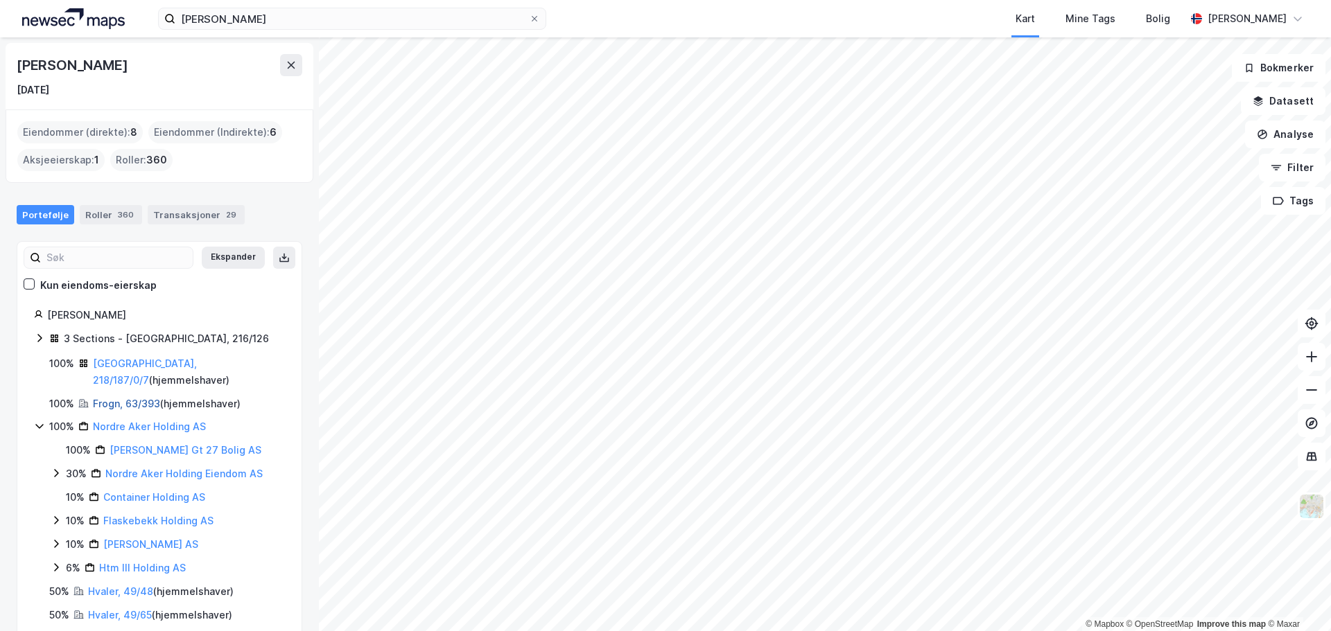
click at [130, 398] on link "Frogn, 63/393" at bounding box center [126, 404] width 67 height 12
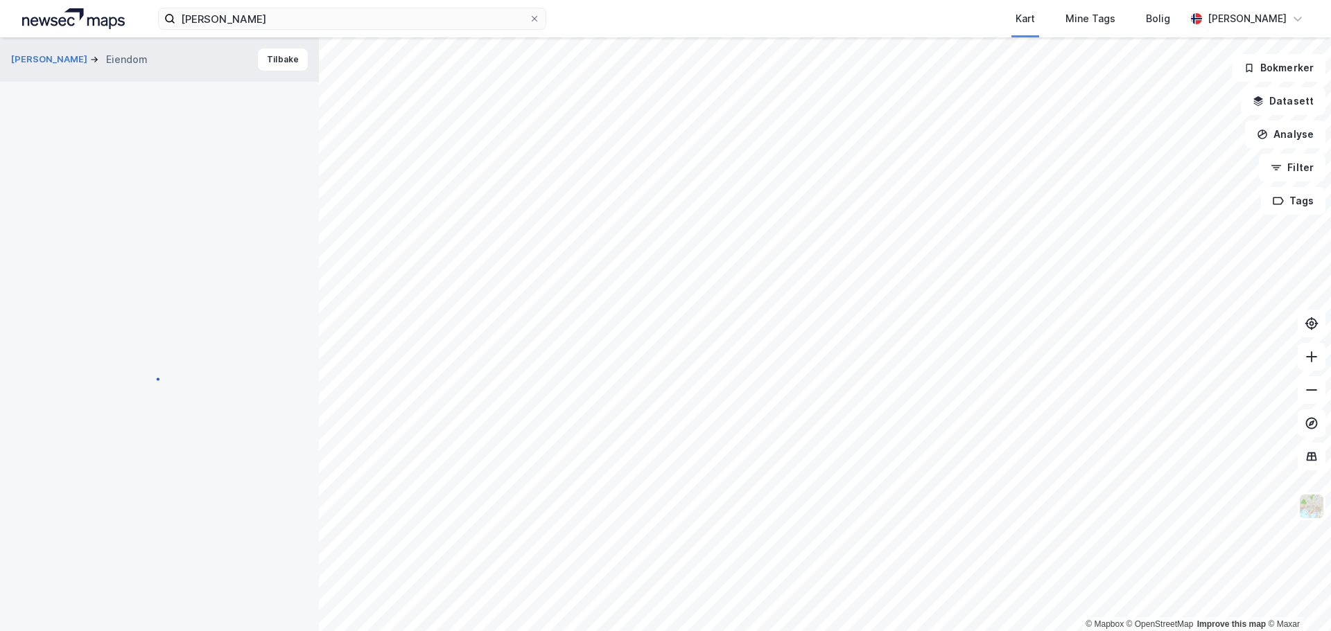
scroll to position [1, 0]
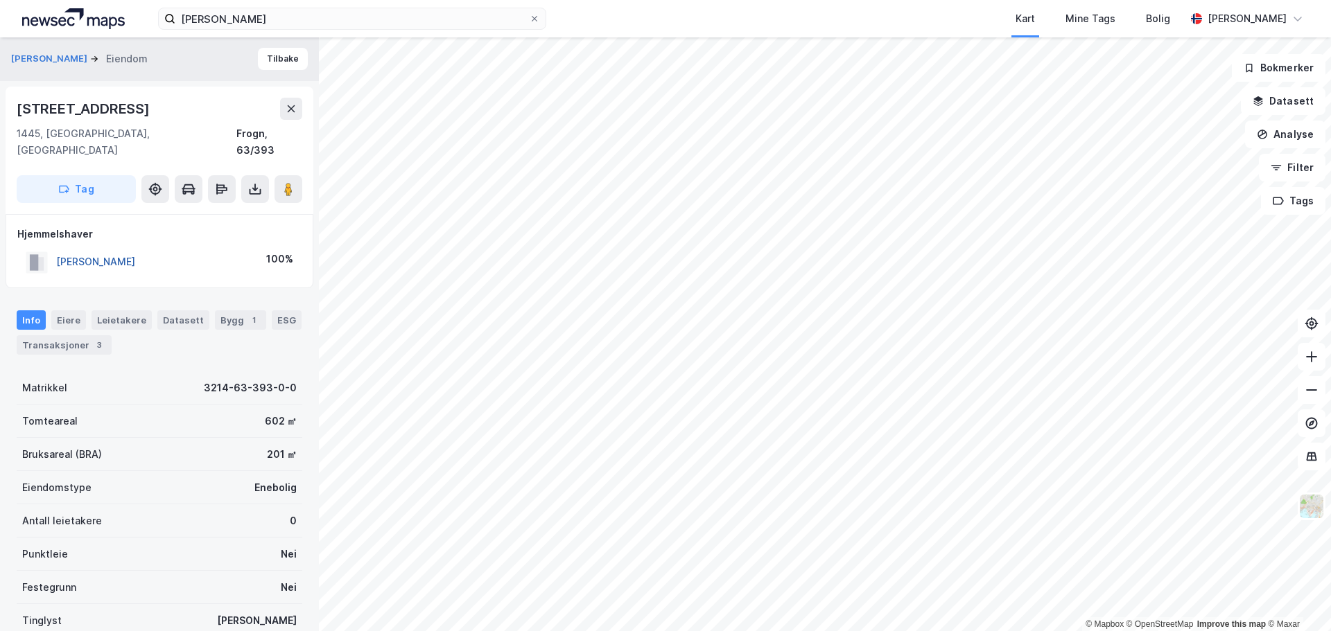
click at [0, 0] on button "[PERSON_NAME]" at bounding box center [0, 0] width 0 height 0
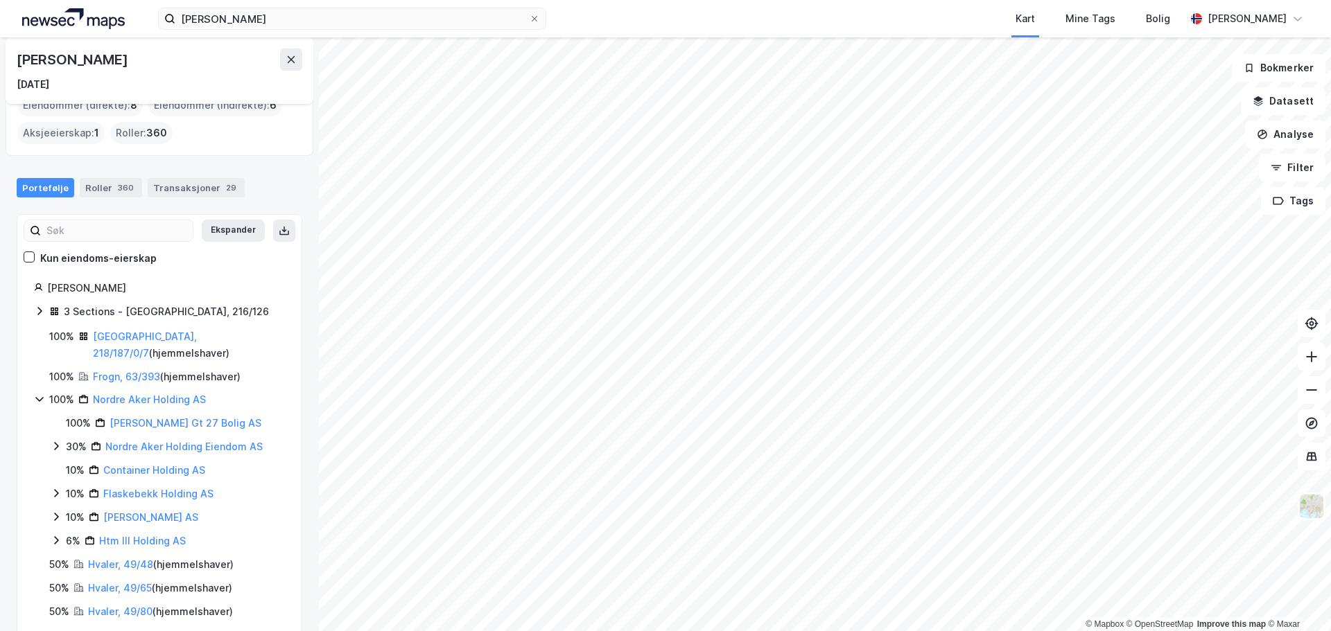
scroll to position [33, 0]
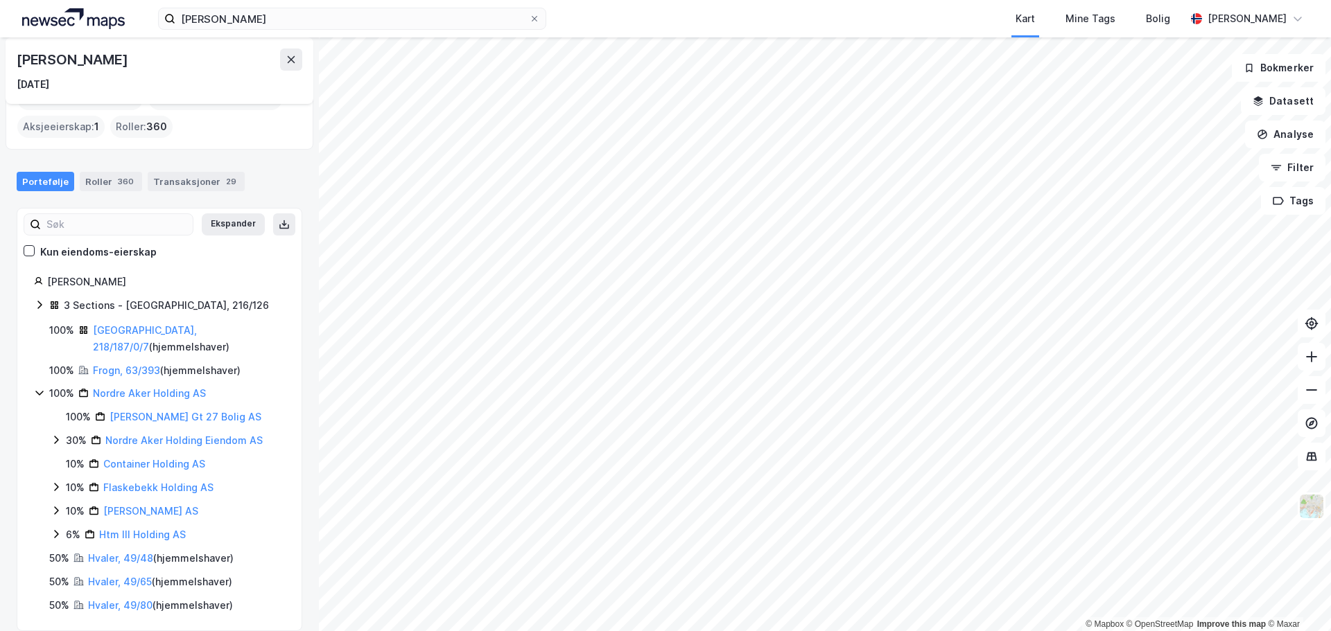
click at [40, 305] on icon at bounding box center [39, 304] width 11 height 11
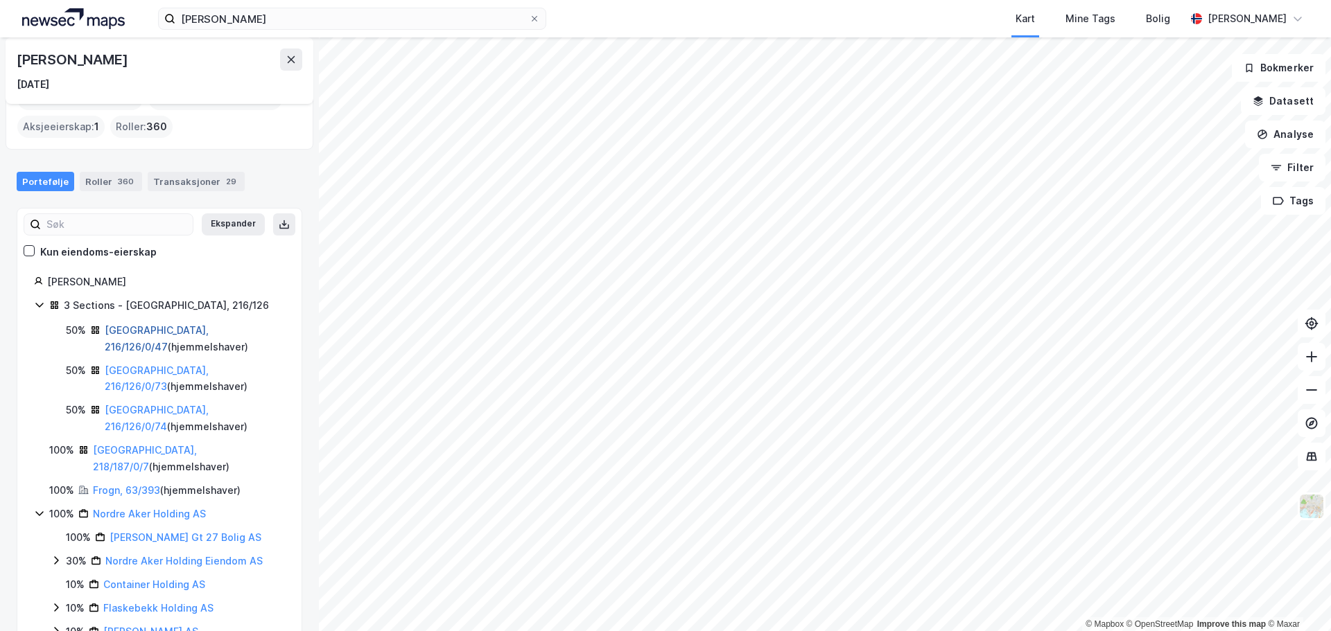
click at [141, 324] on link "[GEOGRAPHIC_DATA], 216/126/0/47" at bounding box center [157, 338] width 104 height 28
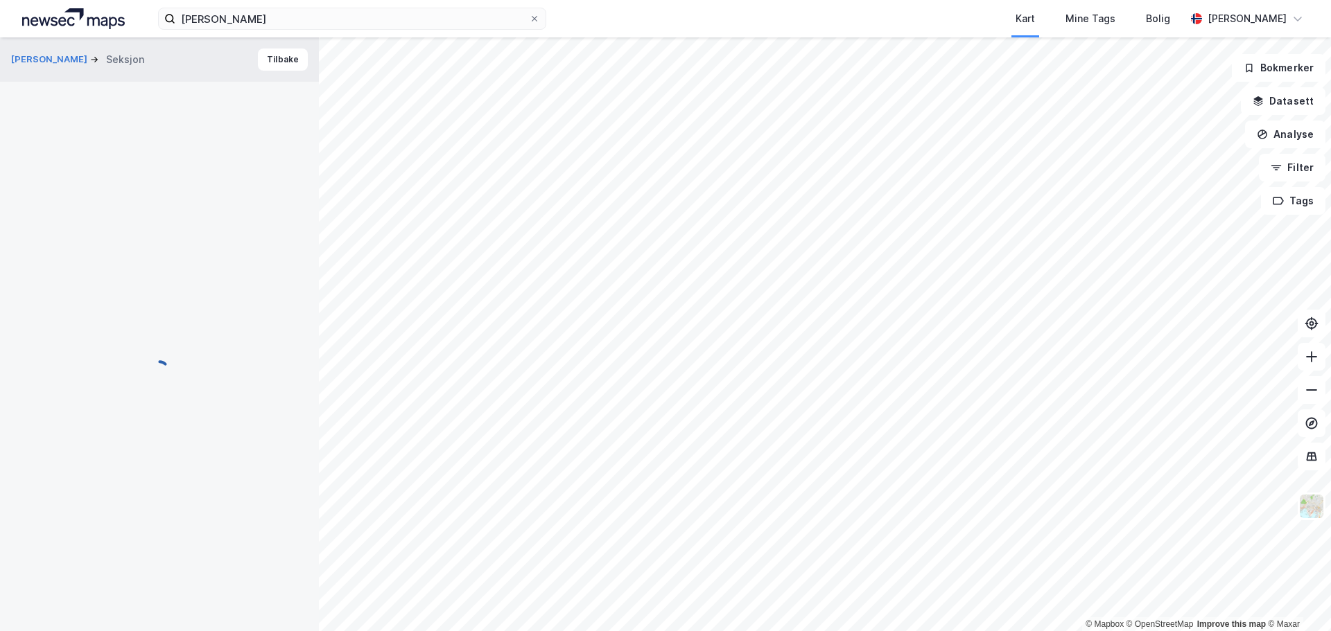
scroll to position [1, 0]
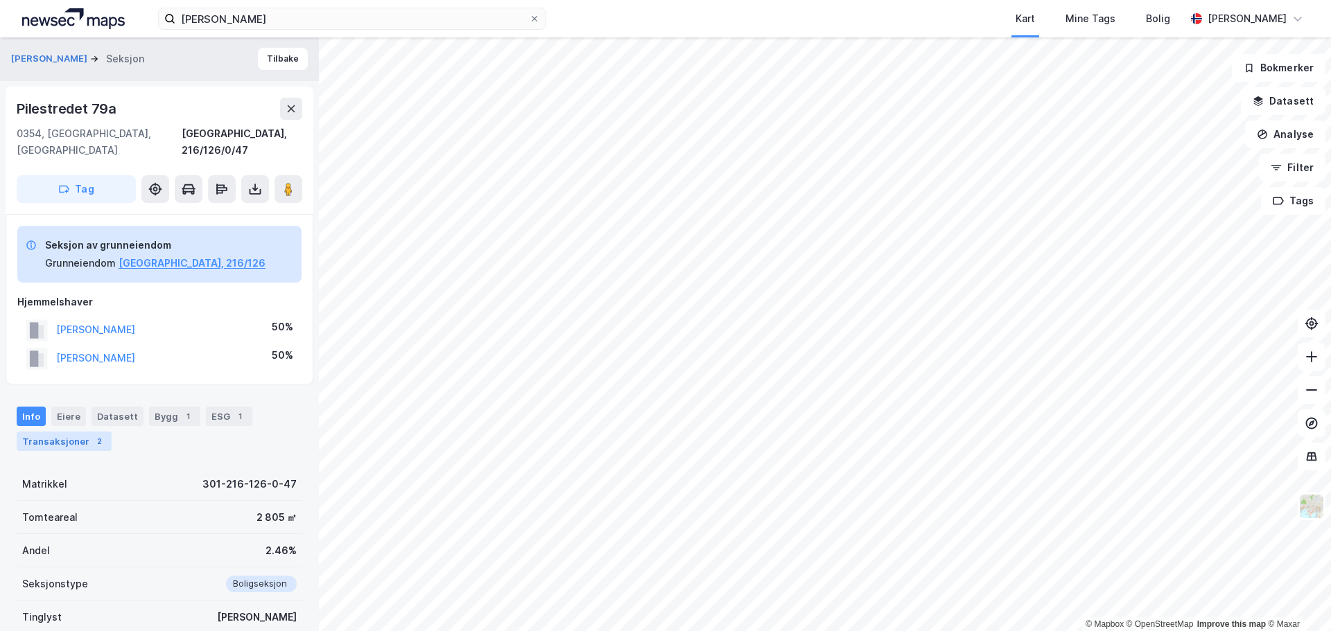
click at [67, 432] on div "Transaksjoner 2" at bounding box center [64, 441] width 95 height 19
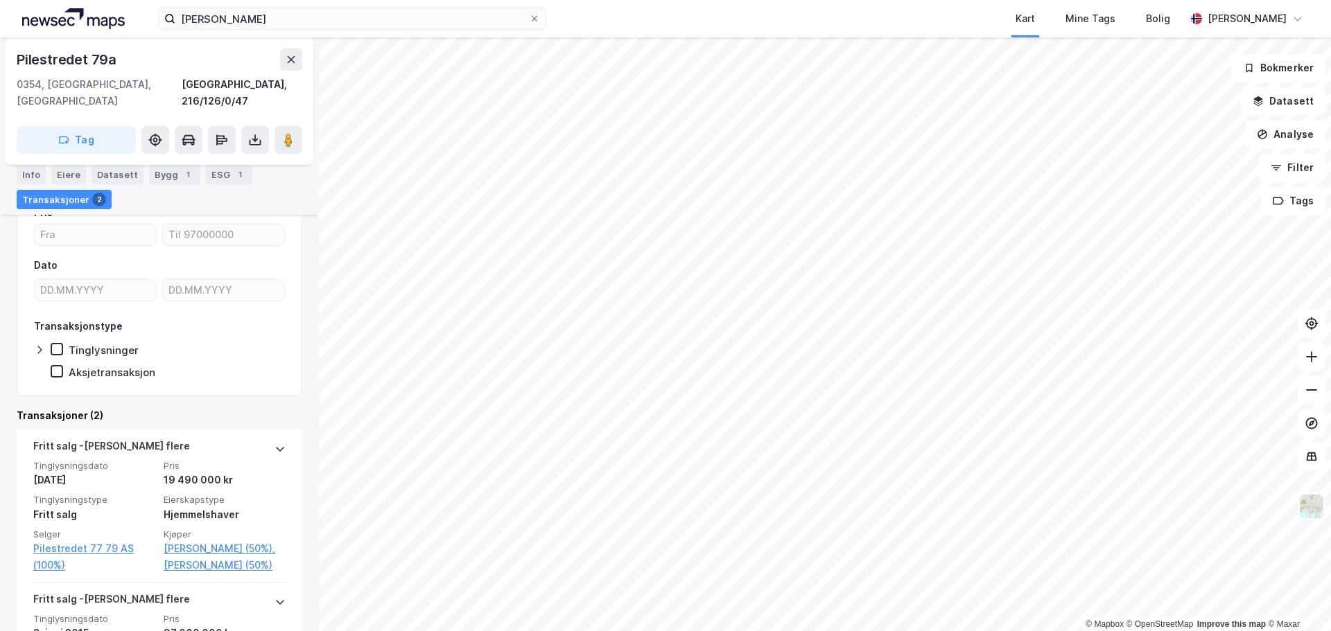
scroll to position [288, 0]
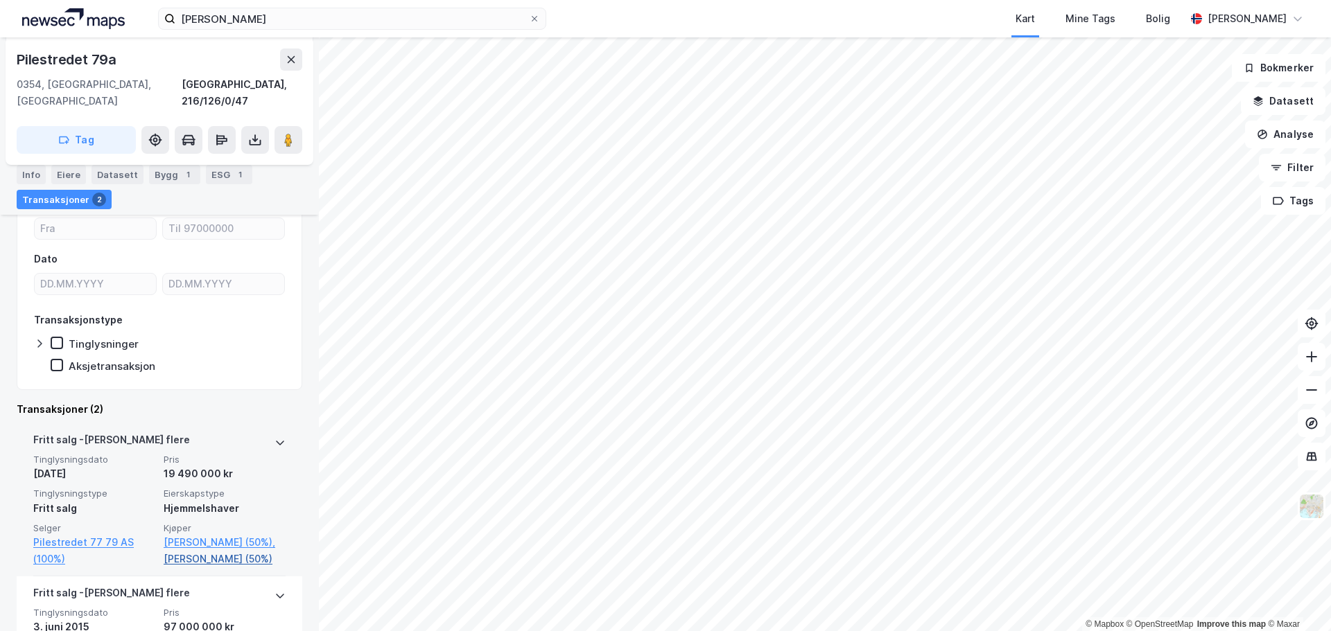
click at [188, 551] on link "[PERSON_NAME] (50%)" at bounding box center [225, 559] width 122 height 17
